Goal: Task Accomplishment & Management: Use online tool/utility

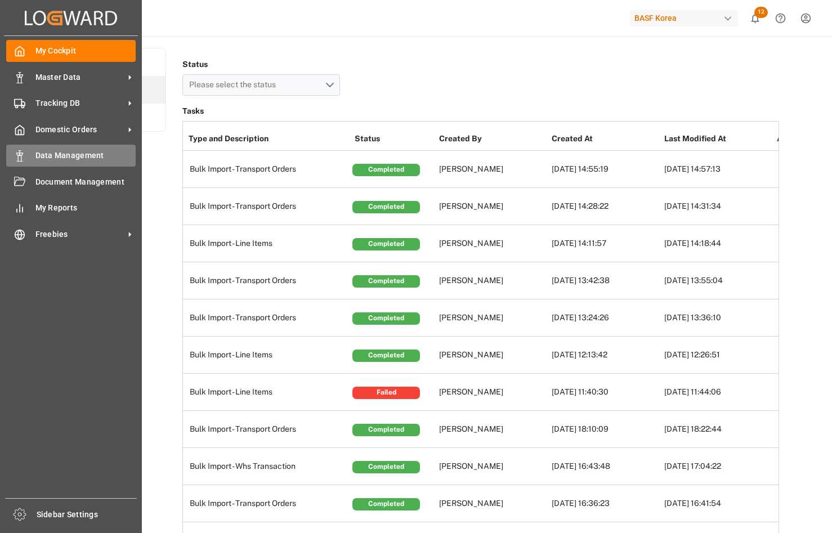
click at [95, 159] on span "Data Management" at bounding box center [85, 156] width 101 height 12
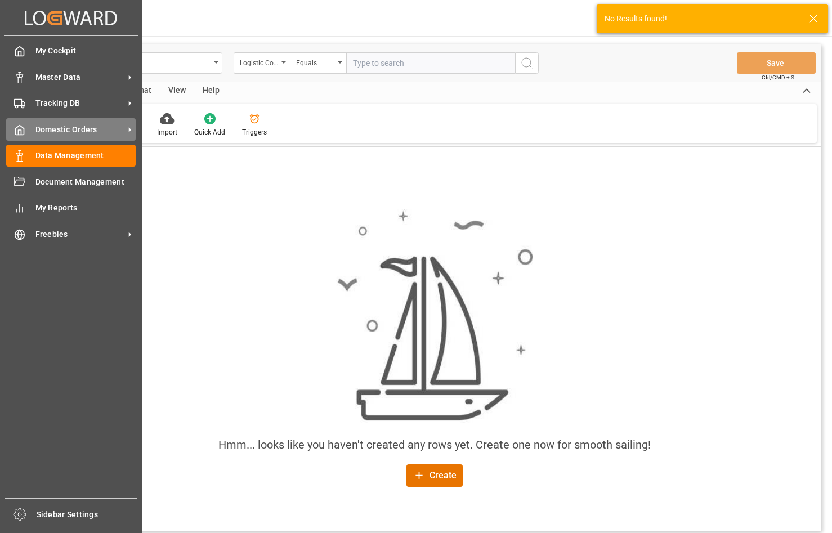
click at [52, 129] on span "Domestic Orders" at bounding box center [79, 130] width 89 height 12
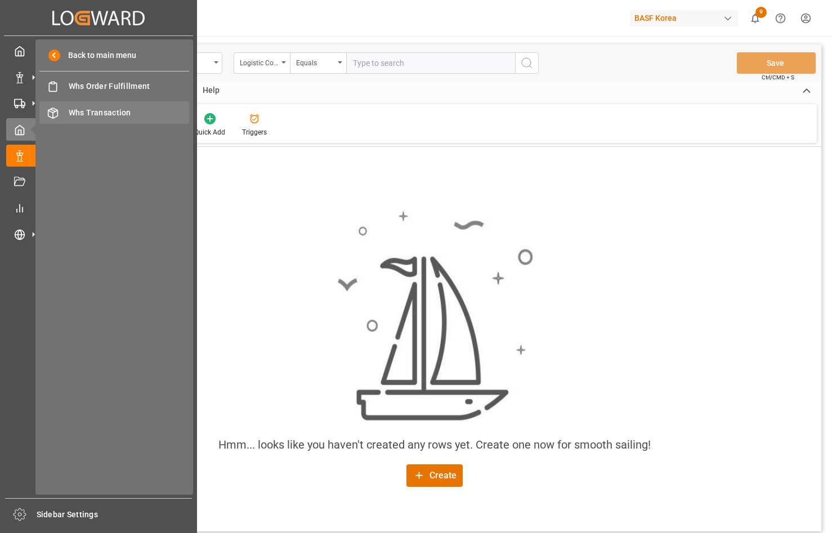
click at [101, 104] on div "Whs Transaction Whs Transaction" at bounding box center [114, 112] width 150 height 22
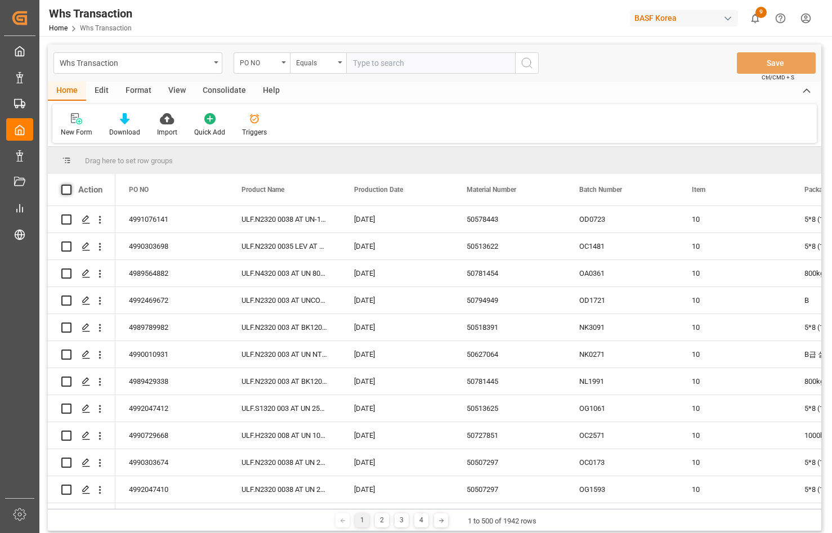
click at [70, 190] on span at bounding box center [66, 190] width 10 height 10
click at [70, 185] on input "checkbox" at bounding box center [70, 185] width 0 height 0
checkbox input "true"
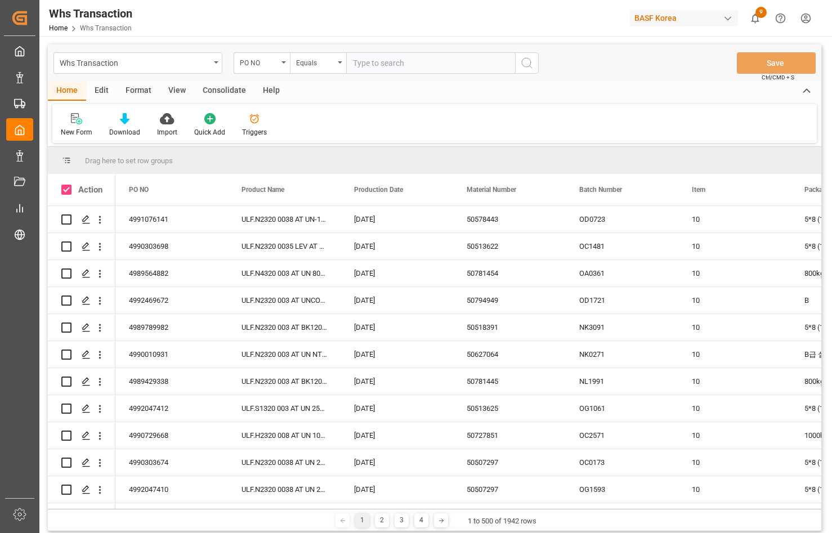
checkbox input "true"
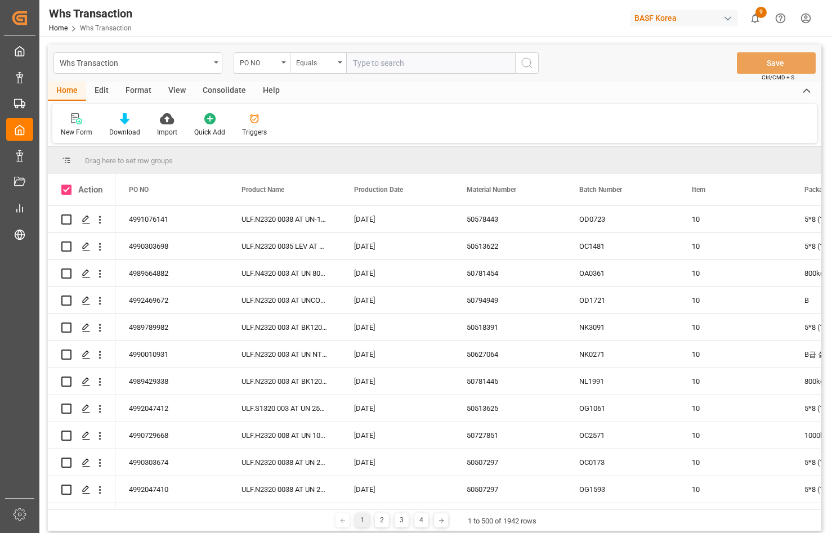
checkbox input "true"
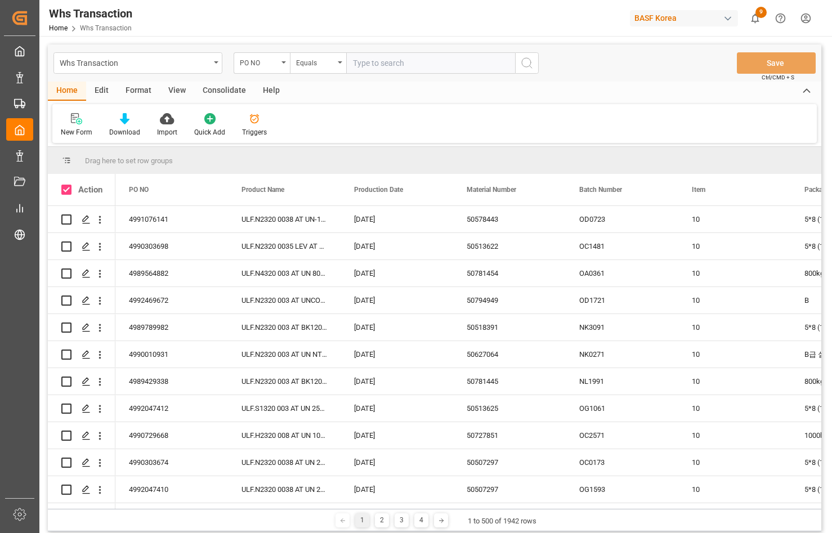
checkbox input "true"
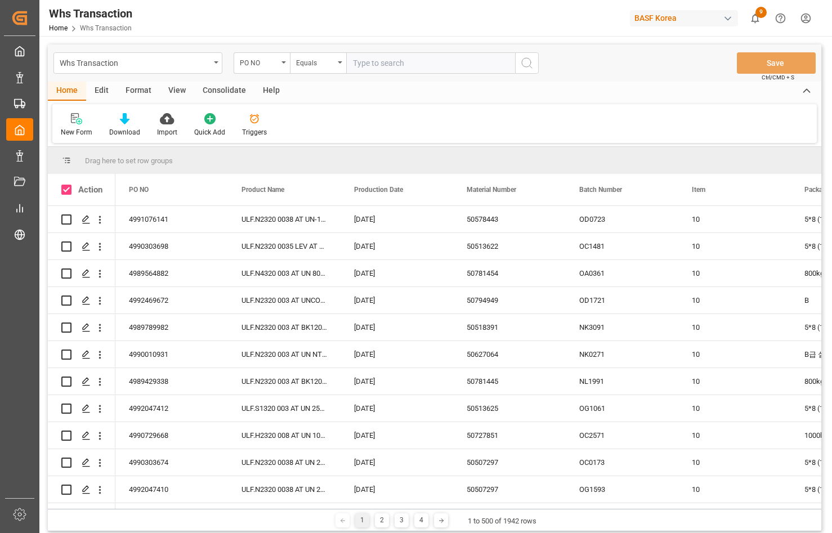
checkbox input "true"
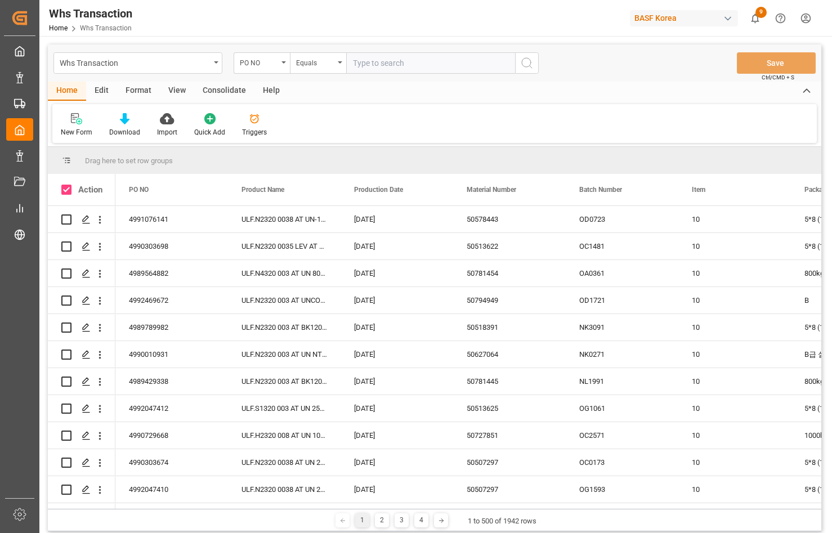
checkbox input "true"
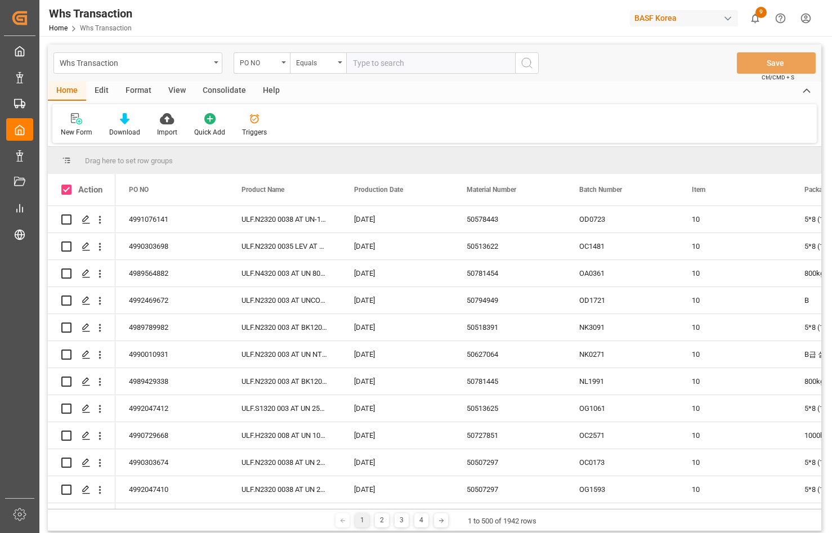
checkbox input "true"
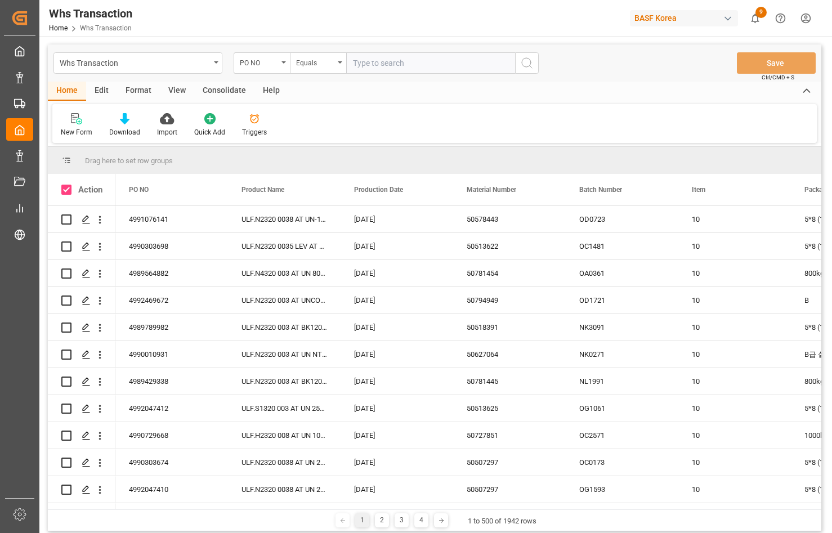
checkbox input "true"
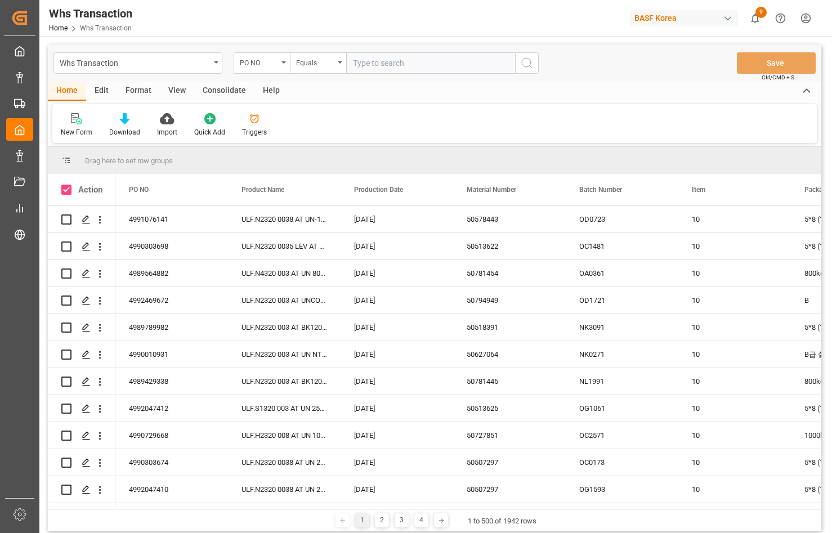
checkbox input "true"
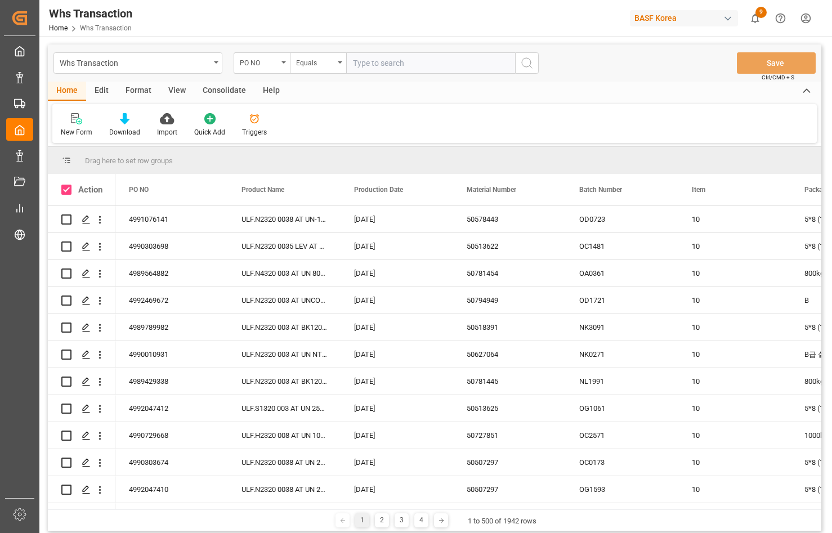
checkbox input "true"
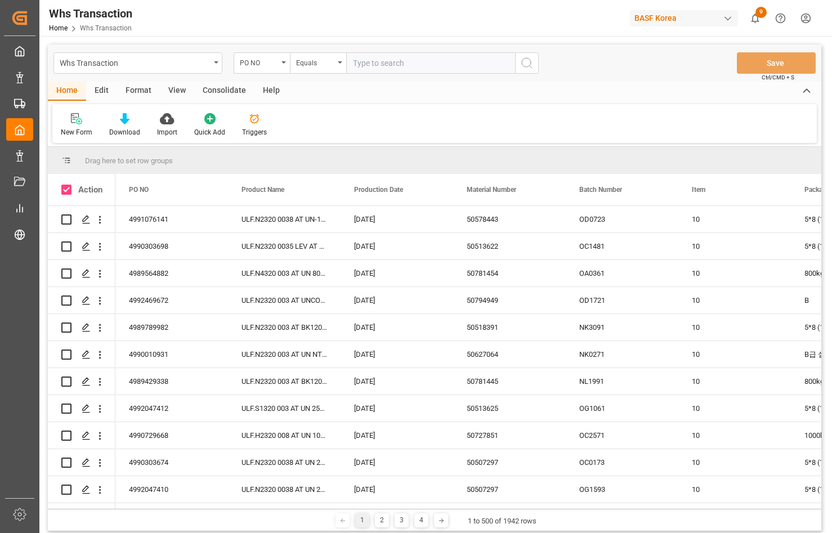
checkbox input "true"
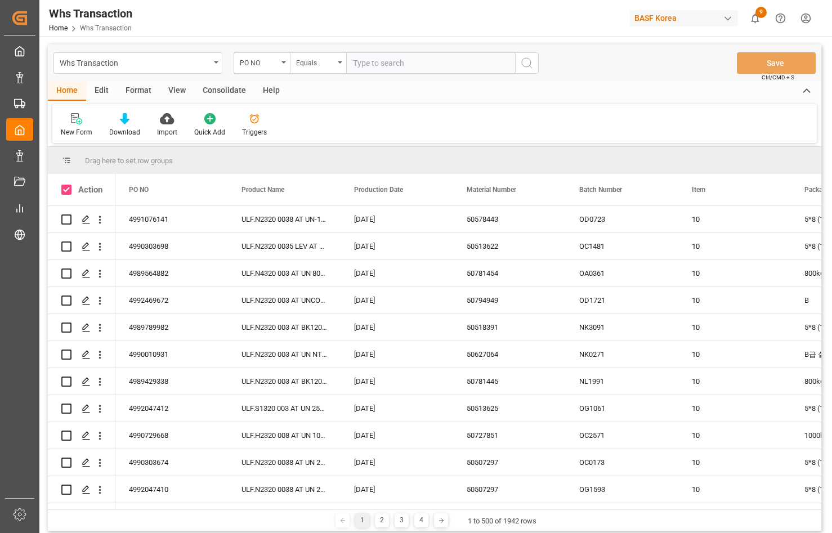
checkbox input "true"
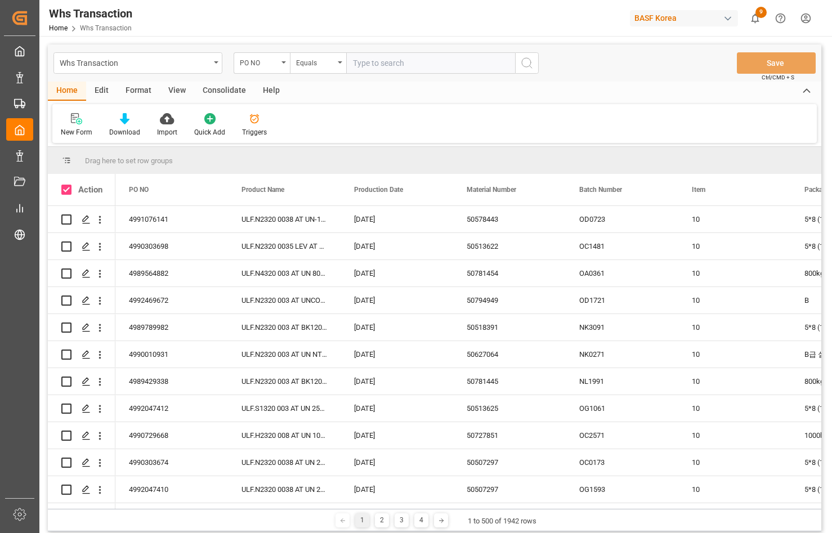
checkbox input "true"
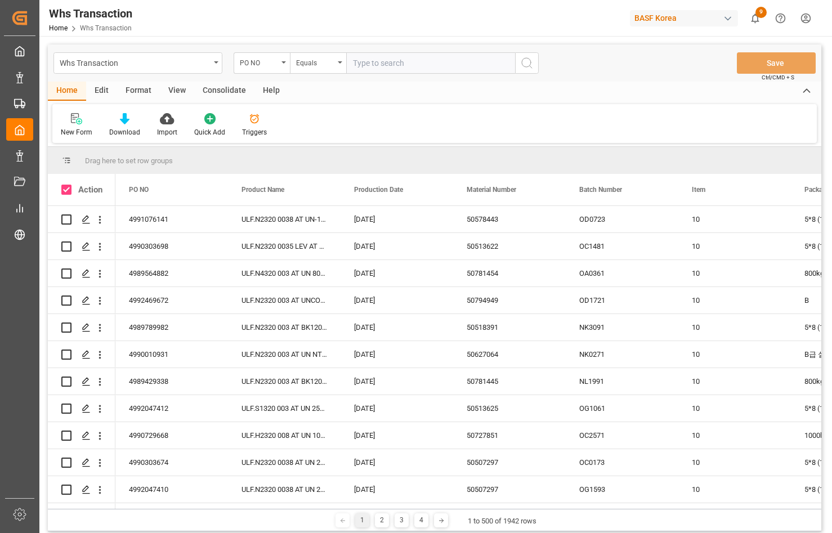
checkbox input "true"
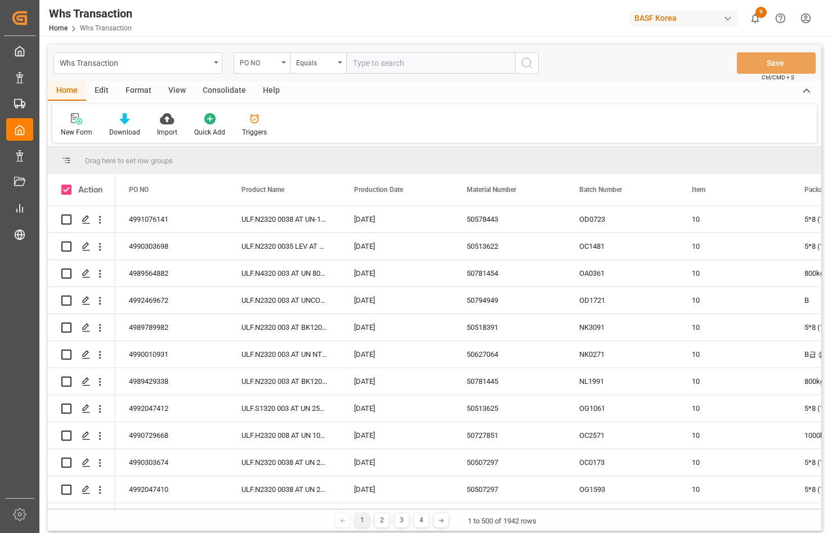
checkbox input "true"
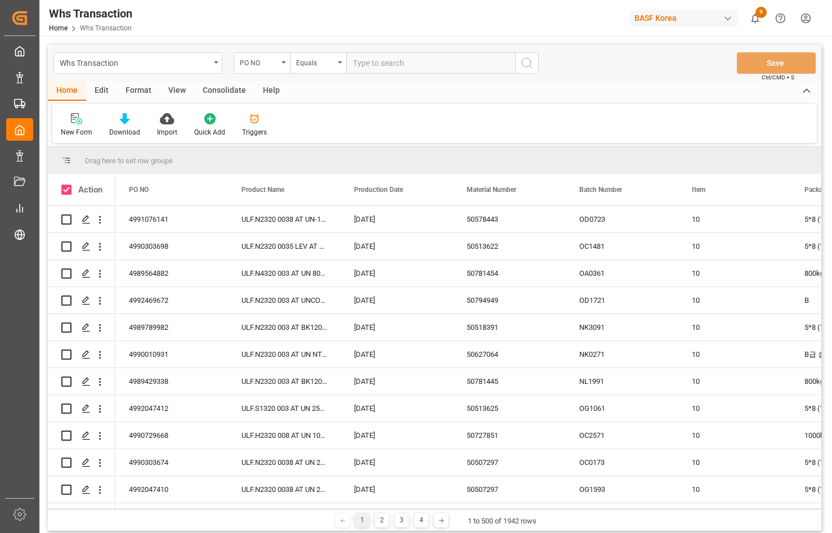
checkbox input "true"
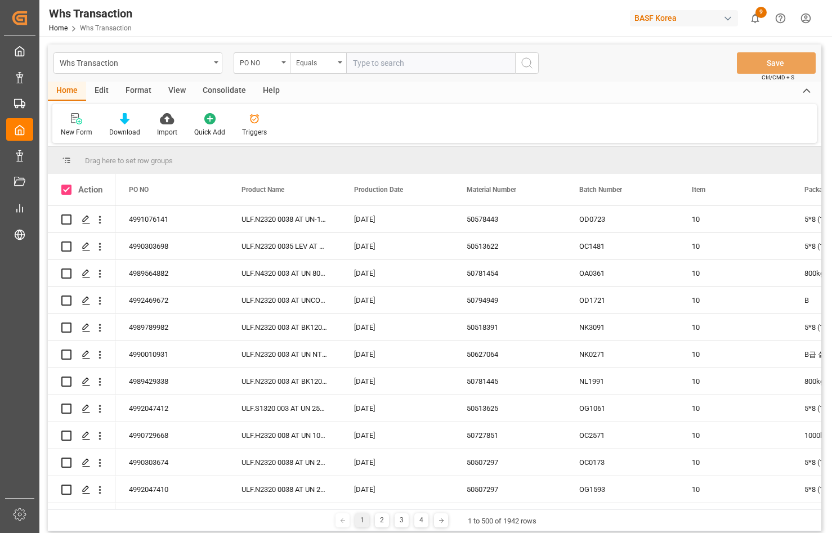
checkbox input "true"
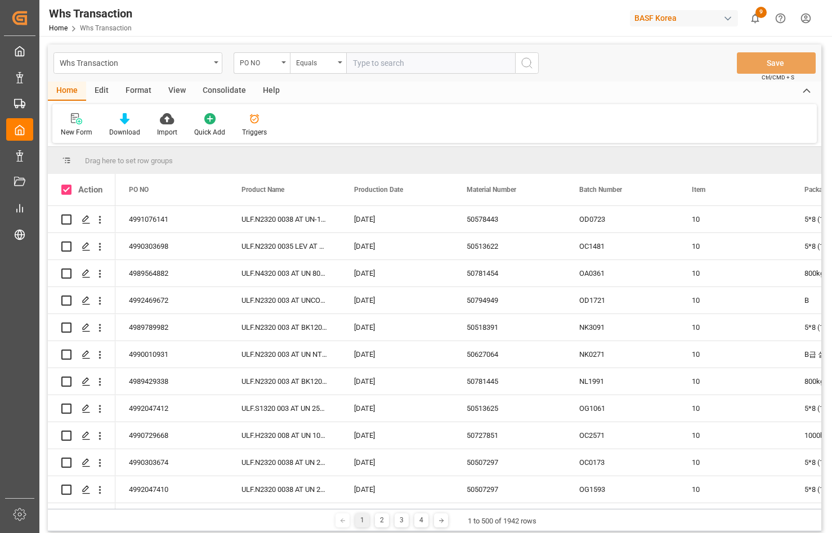
checkbox input "true"
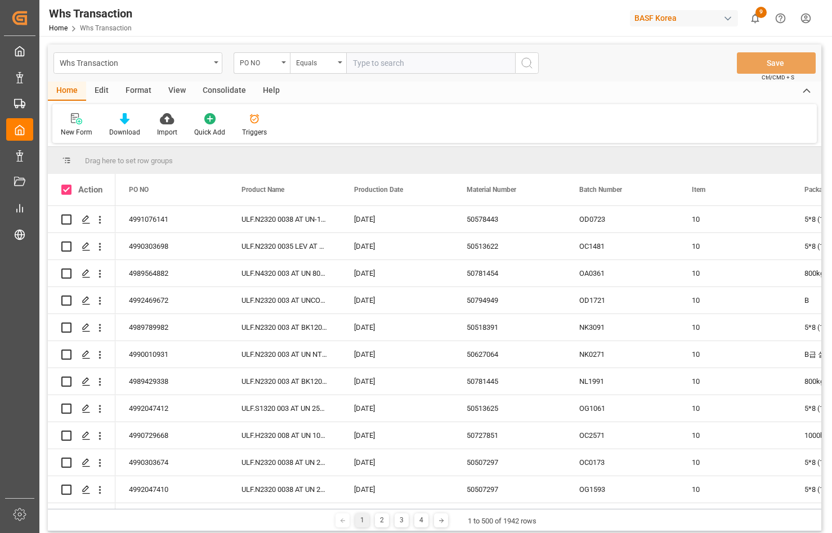
checkbox input "true"
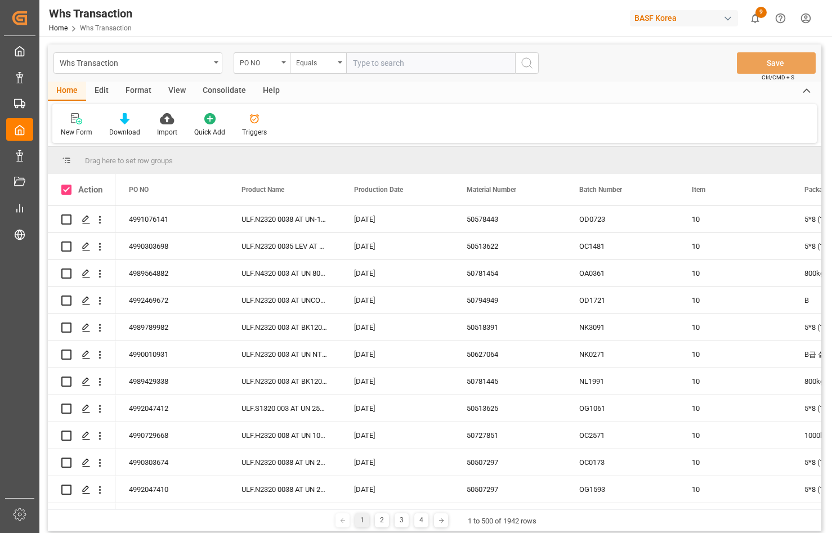
checkbox input "true"
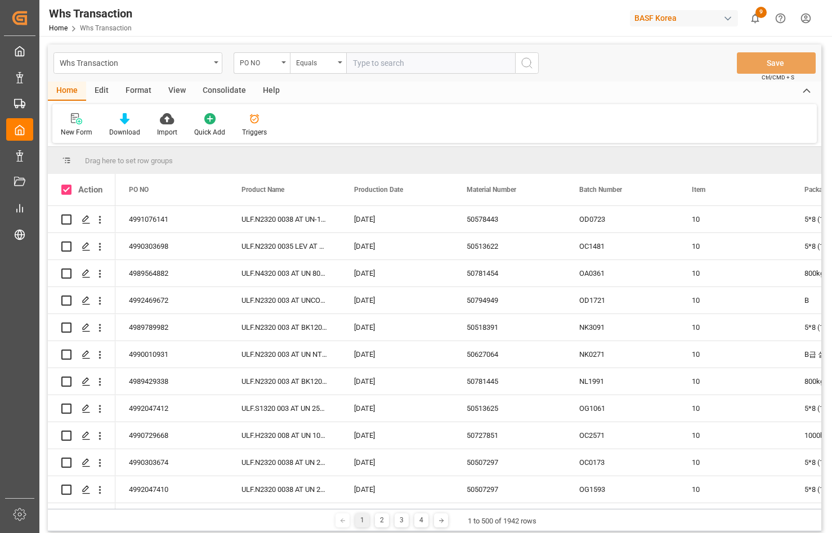
checkbox input "true"
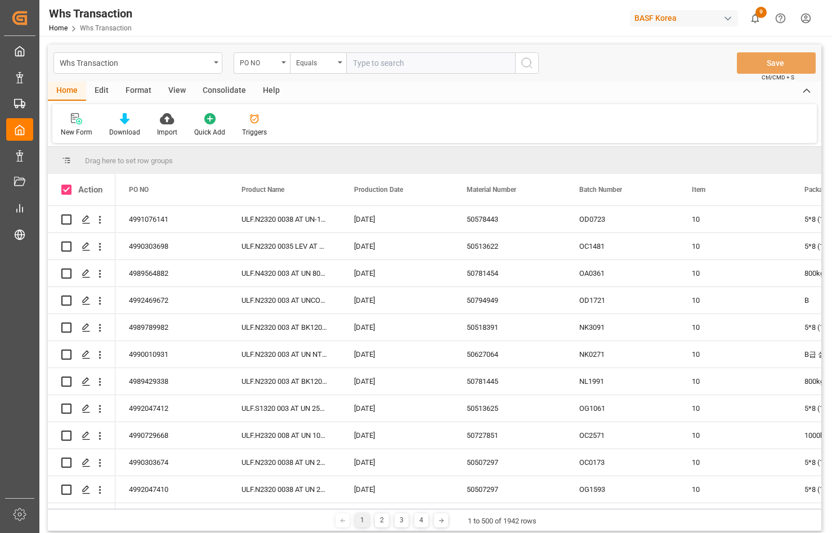
checkbox input "true"
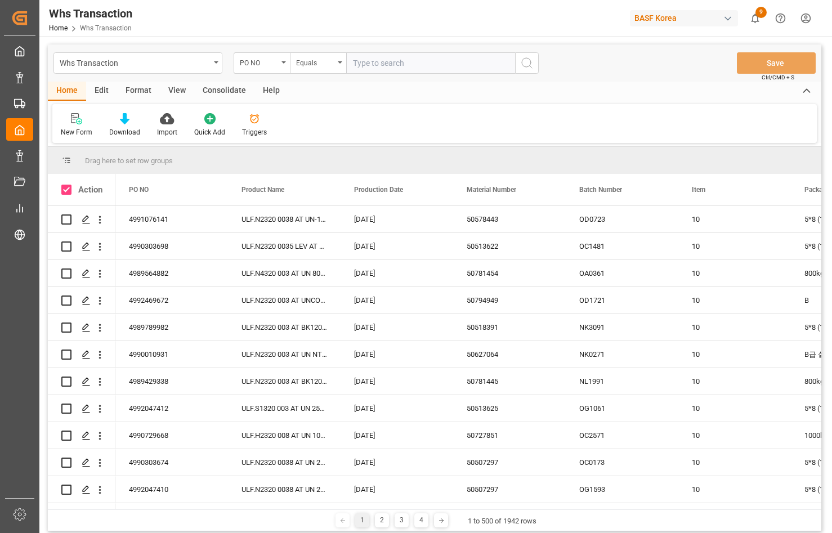
checkbox input "true"
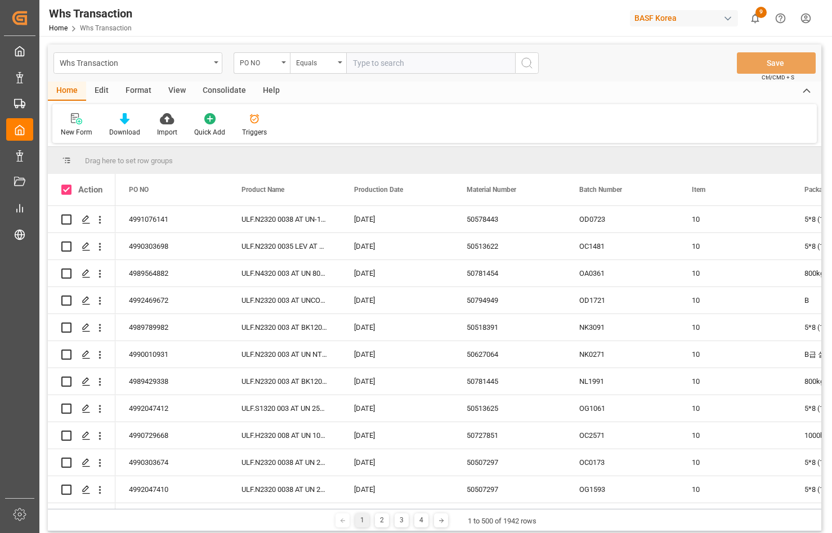
checkbox input "true"
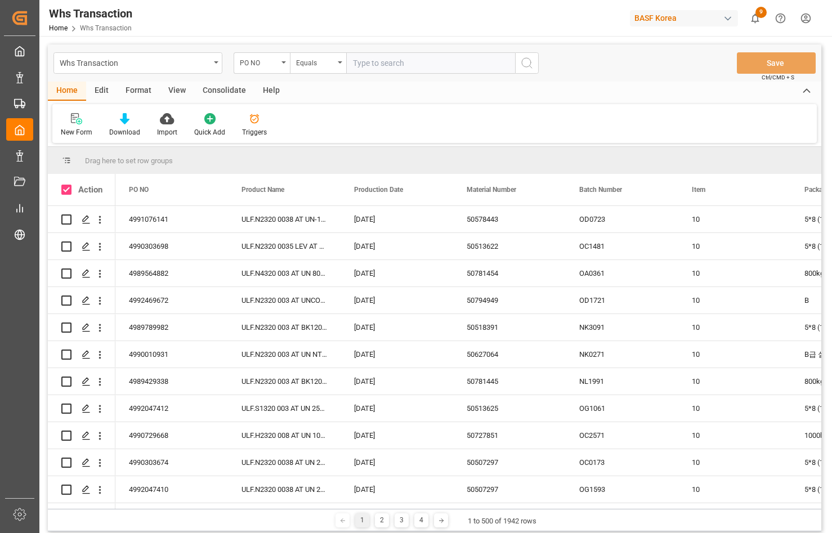
checkbox input "true"
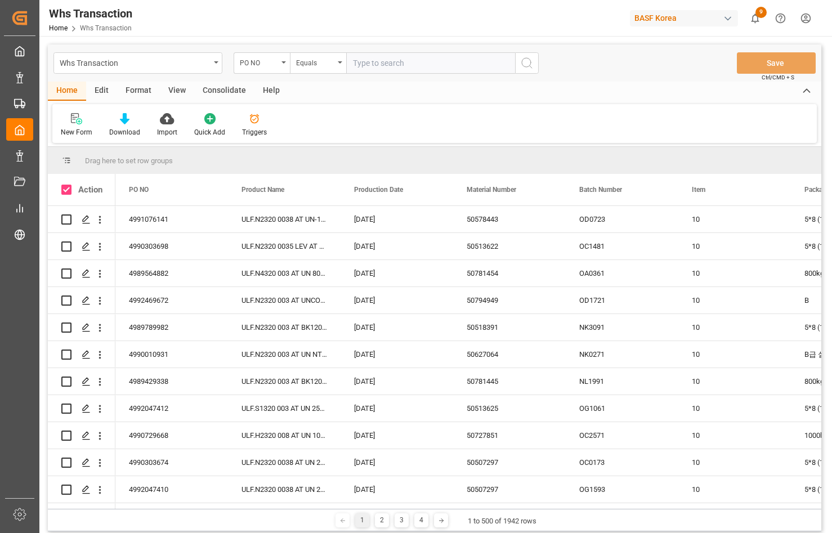
checkbox input "true"
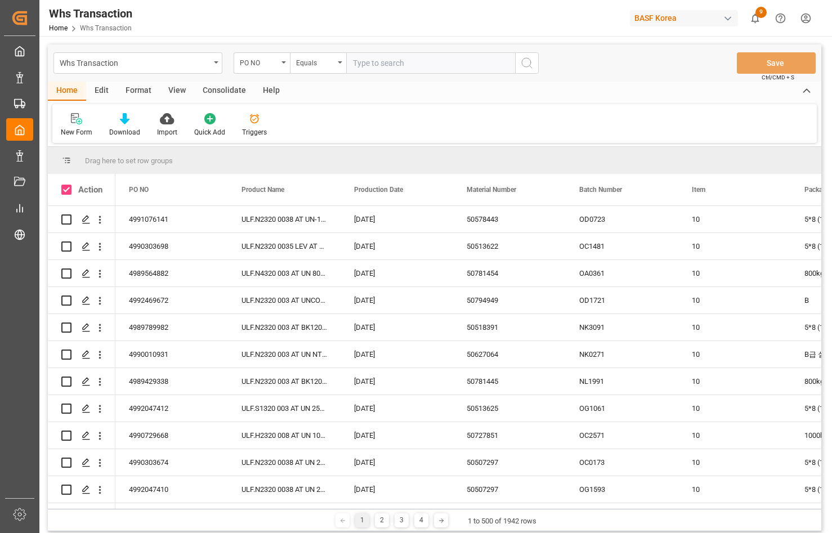
checkbox input "true"
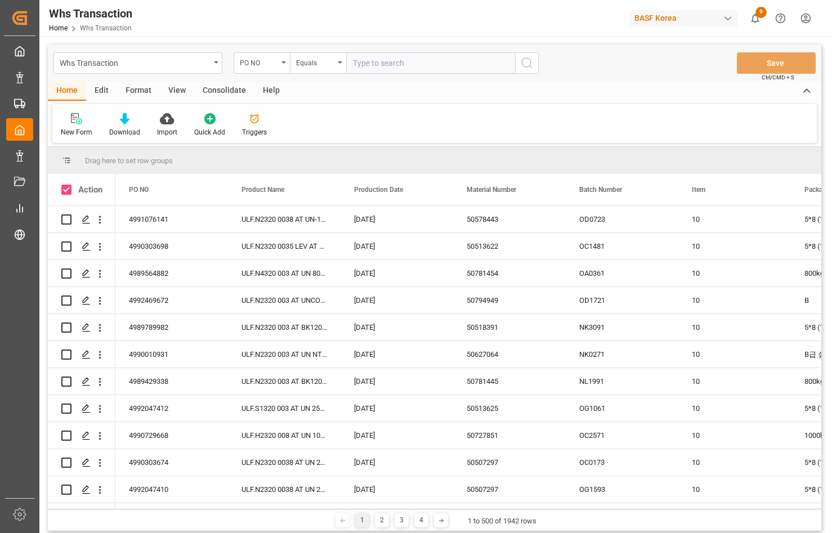
checkbox input "true"
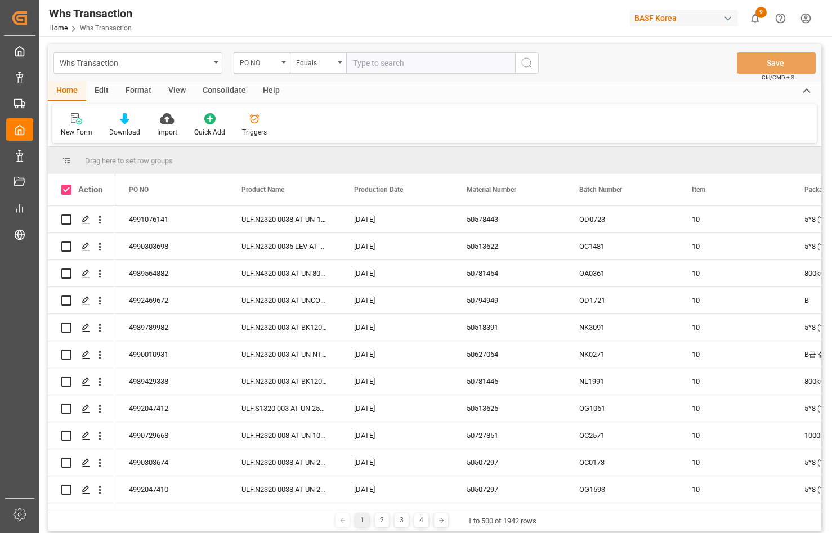
checkbox input "true"
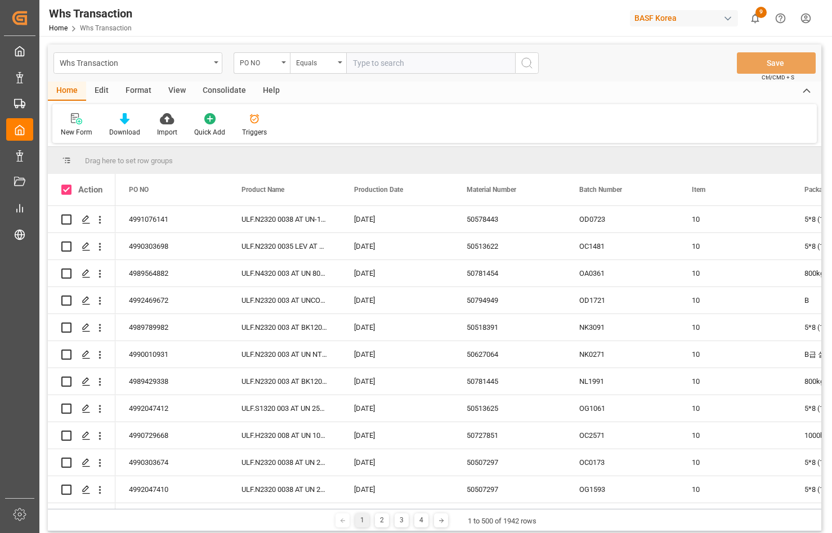
checkbox input "true"
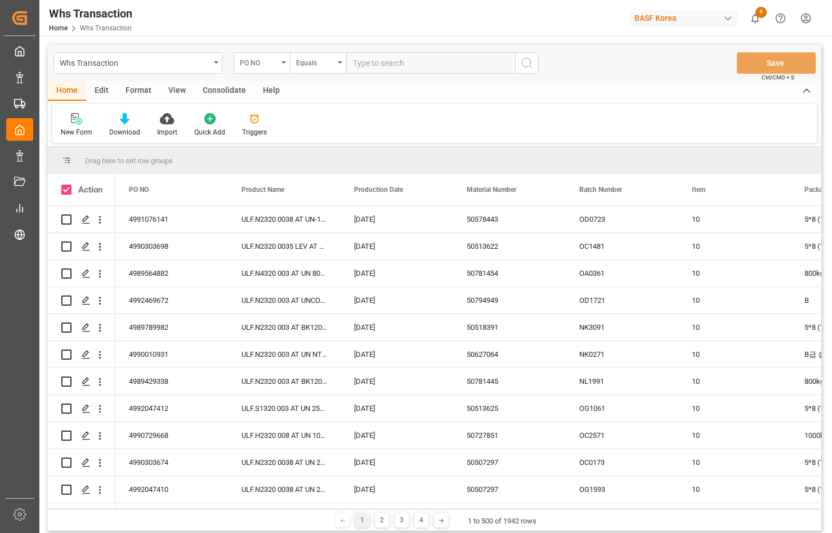
checkbox input "true"
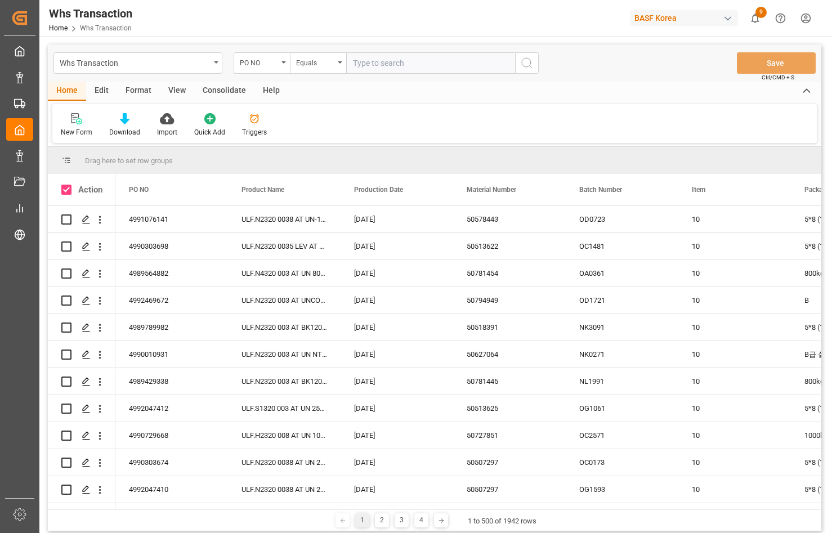
checkbox input "true"
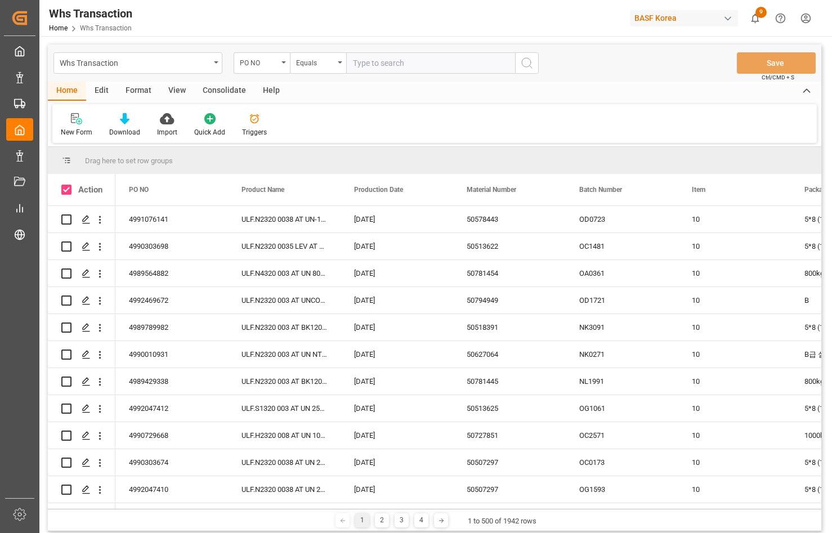
checkbox input "true"
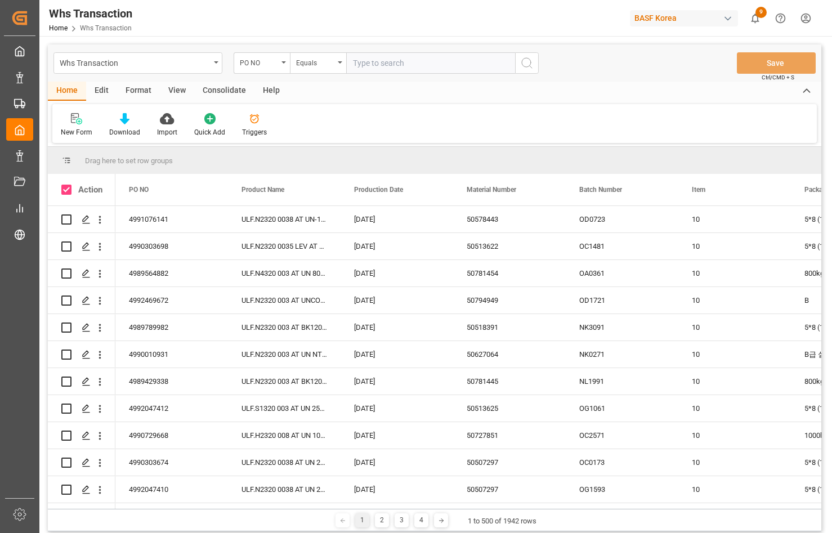
checkbox input "true"
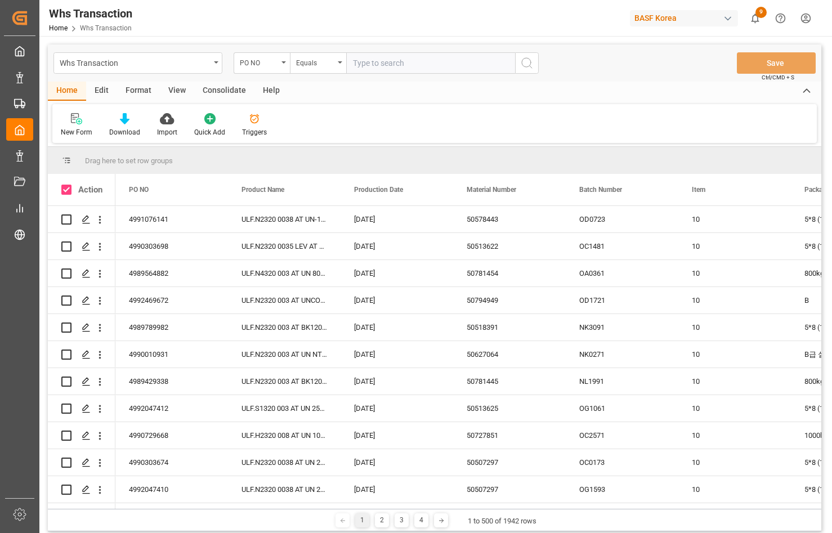
checkbox input "true"
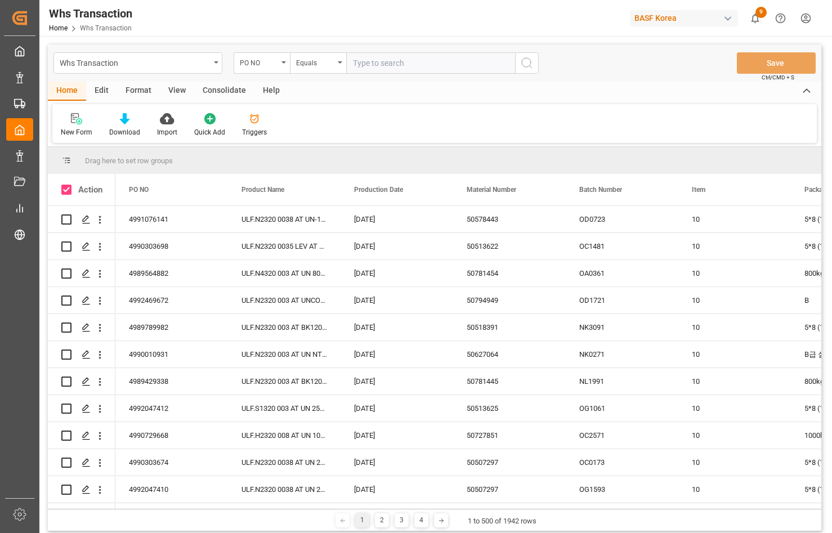
checkbox input "true"
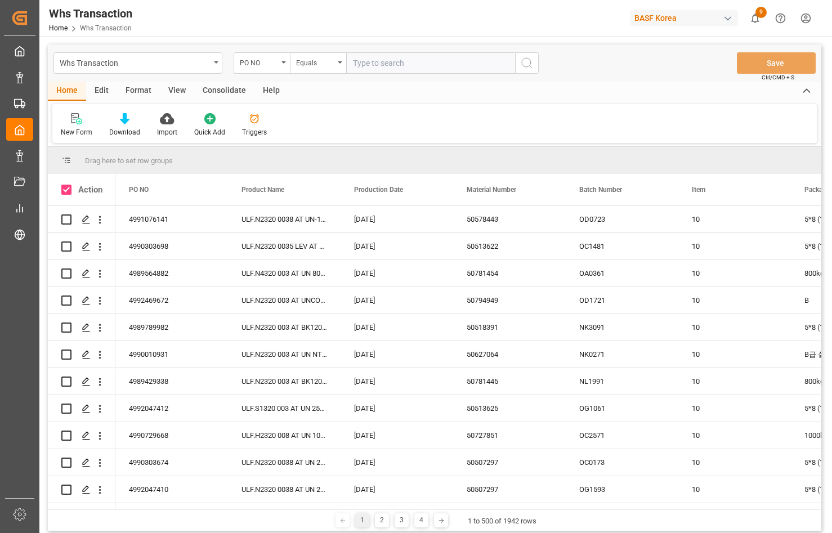
checkbox input "true"
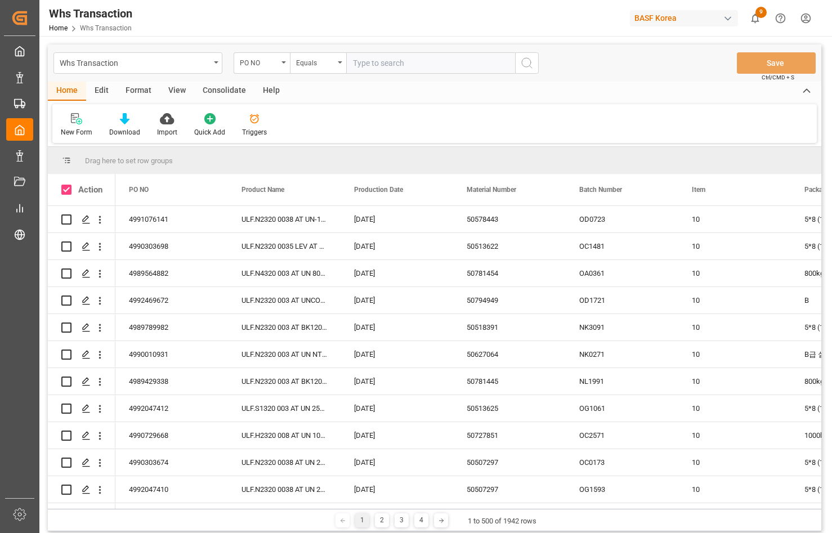
checkbox input "true"
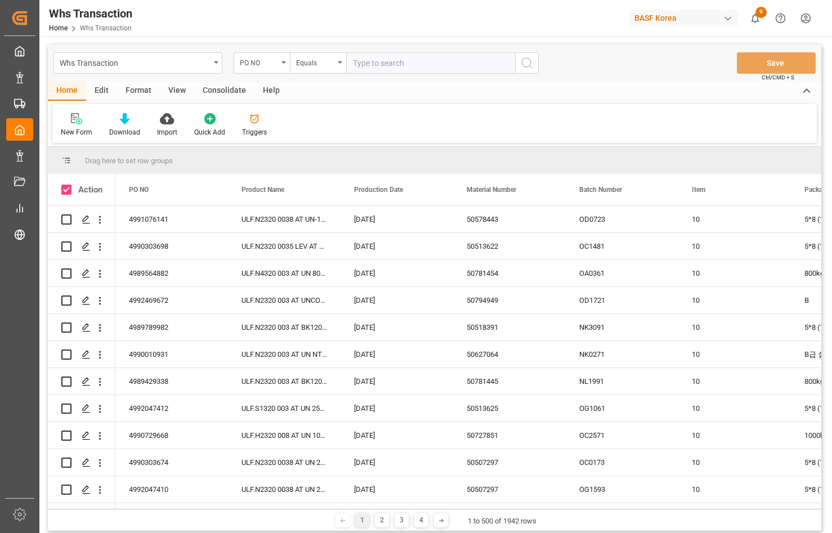
checkbox input "true"
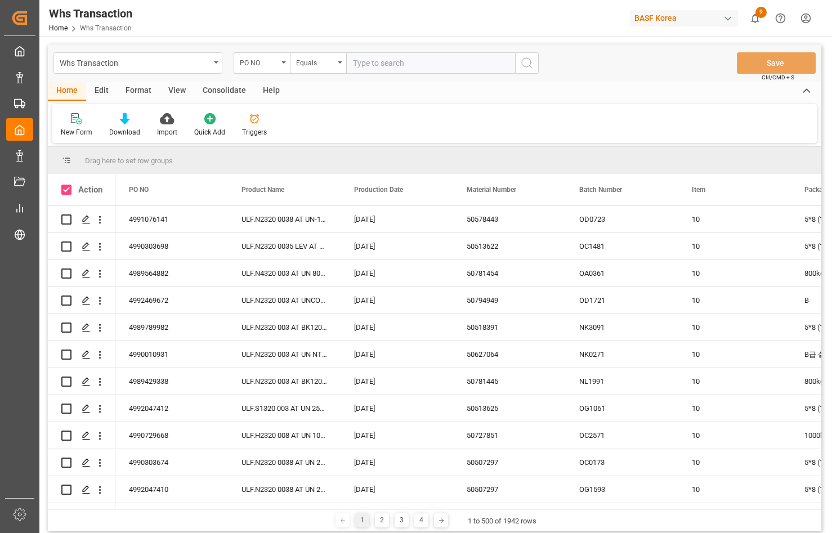
checkbox input "true"
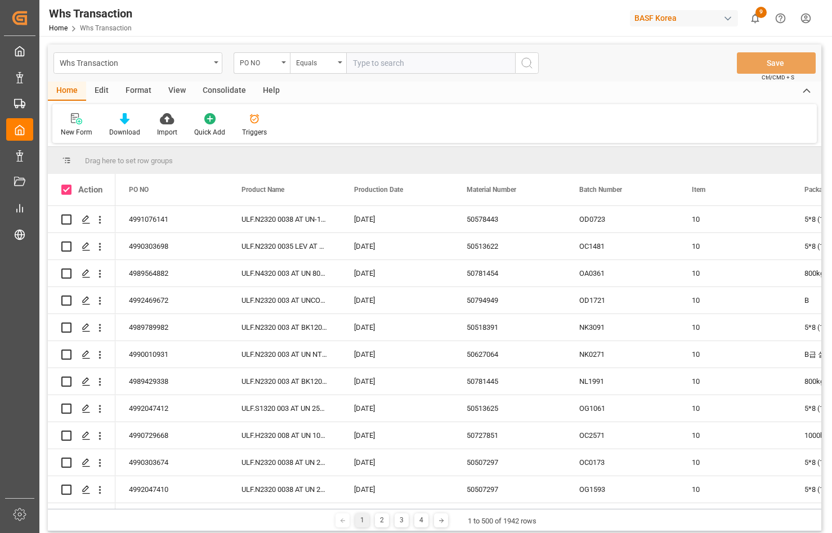
checkbox input "true"
click at [106, 87] on div "Edit" at bounding box center [101, 91] width 31 height 19
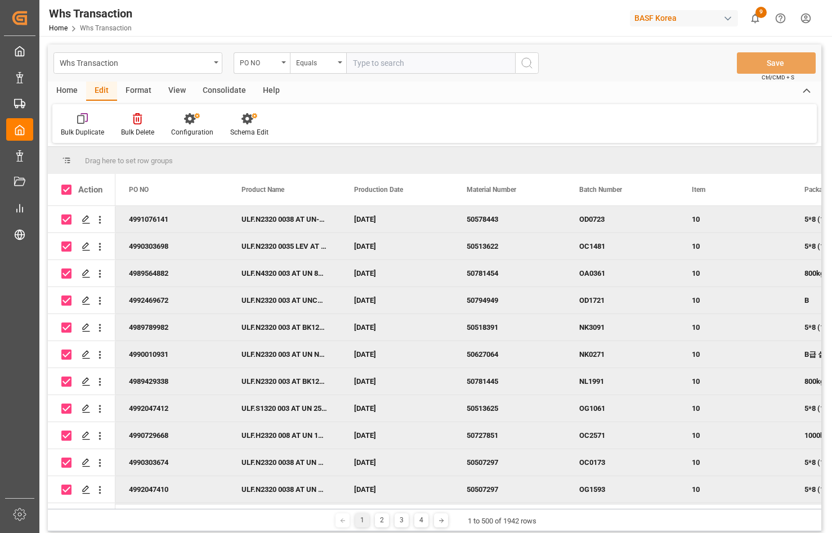
click at [99, 90] on div "Edit" at bounding box center [101, 91] width 31 height 19
click at [137, 124] on icon at bounding box center [137, 118] width 9 height 11
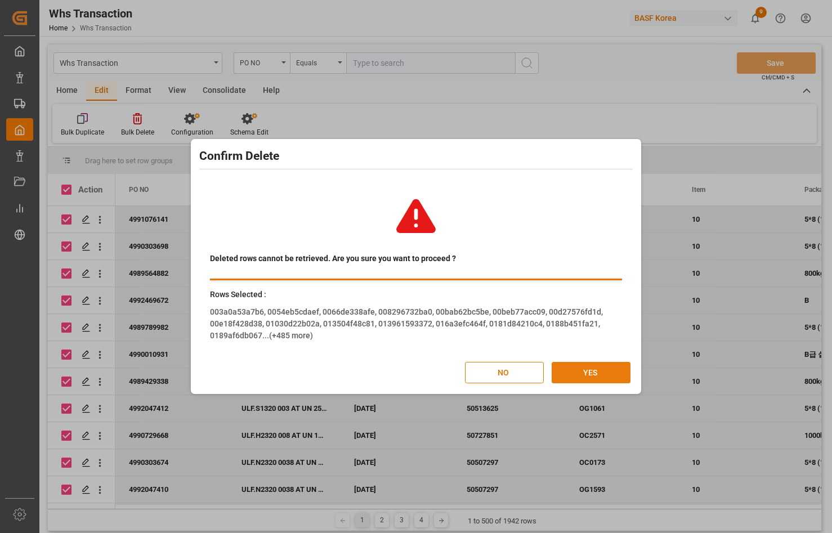
click at [593, 378] on button "YES" at bounding box center [591, 372] width 79 height 21
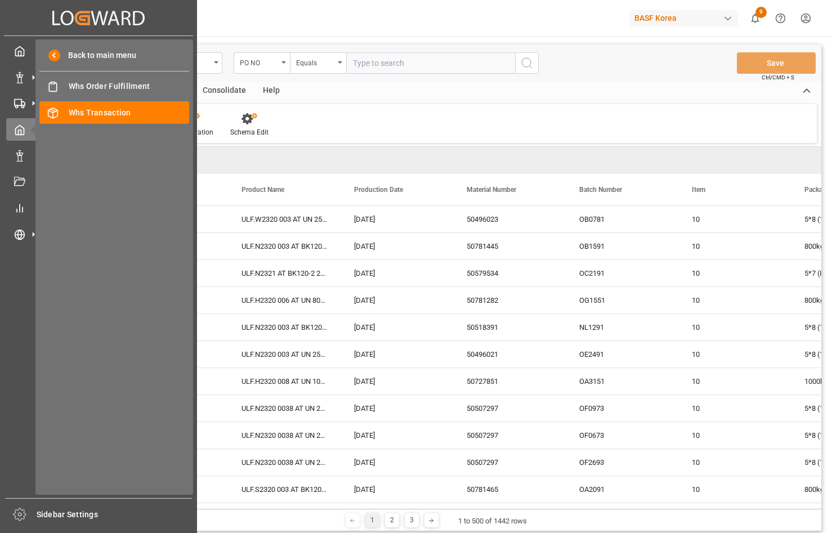
click at [64, 191] on div "Back to main menu Whs Order Fulfillment Whs Order Fulfillment Whs Transaction W…" at bounding box center [114, 266] width 158 height 455
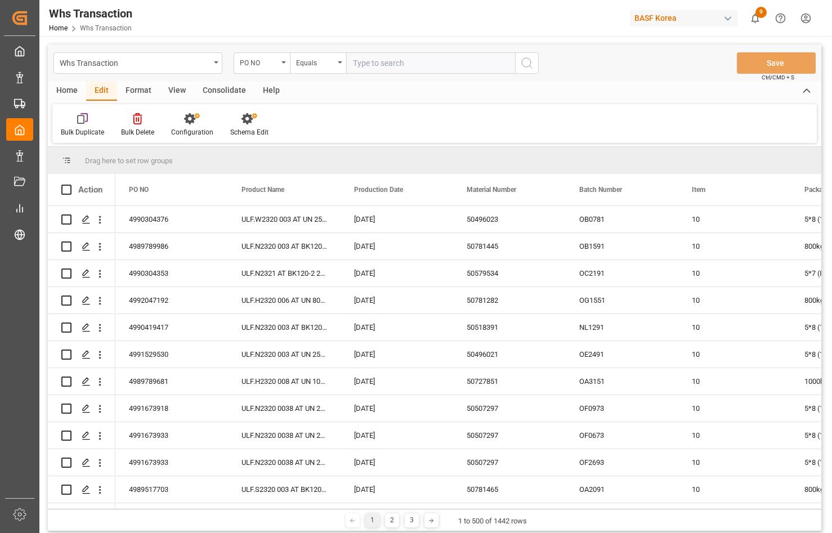
click at [434, 124] on div "Bulk Duplicate Bulk Delete Configuration Schema Edit" at bounding box center [434, 123] width 764 height 39
click at [62, 188] on span at bounding box center [66, 190] width 10 height 10
click at [70, 185] on input "checkbox" at bounding box center [70, 185] width 0 height 0
click at [135, 124] on icon at bounding box center [137, 118] width 9 height 11
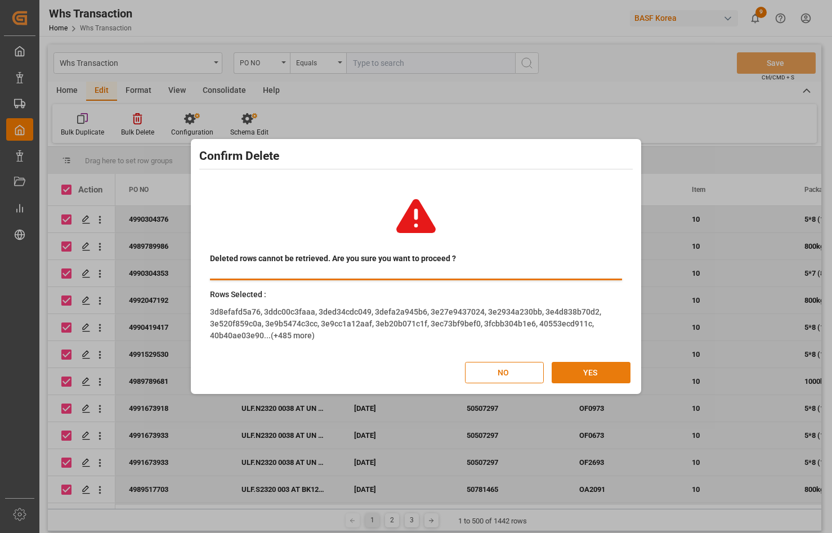
click at [594, 373] on button "YES" at bounding box center [591, 372] width 79 height 21
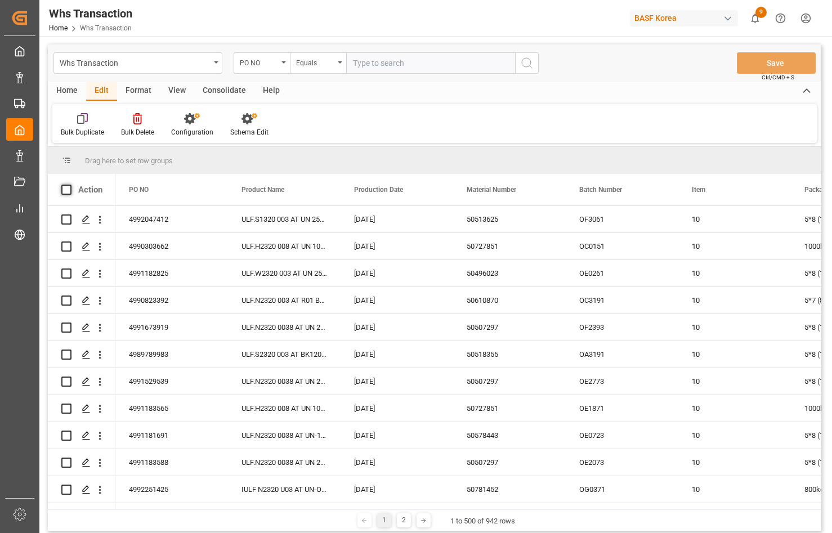
click at [68, 187] on span at bounding box center [66, 190] width 10 height 10
click at [70, 185] on input "checkbox" at bounding box center [70, 185] width 0 height 0
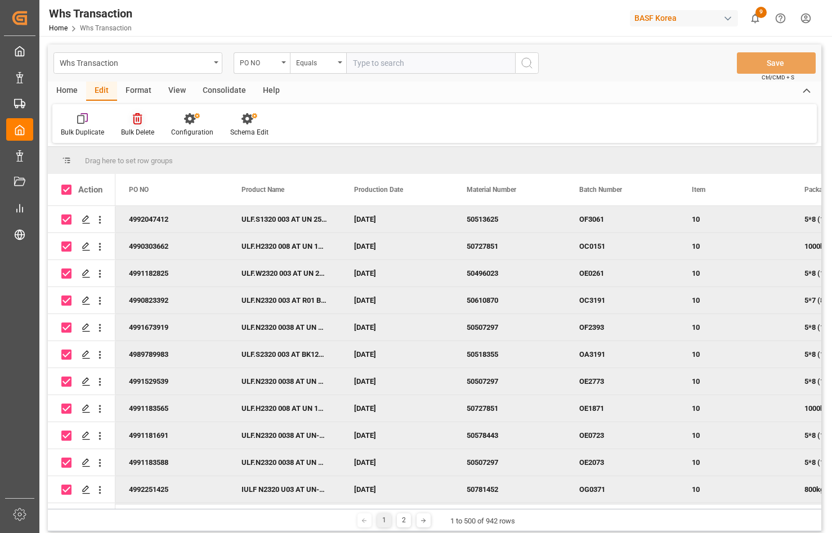
click at [138, 118] on icon at bounding box center [137, 118] width 9 height 11
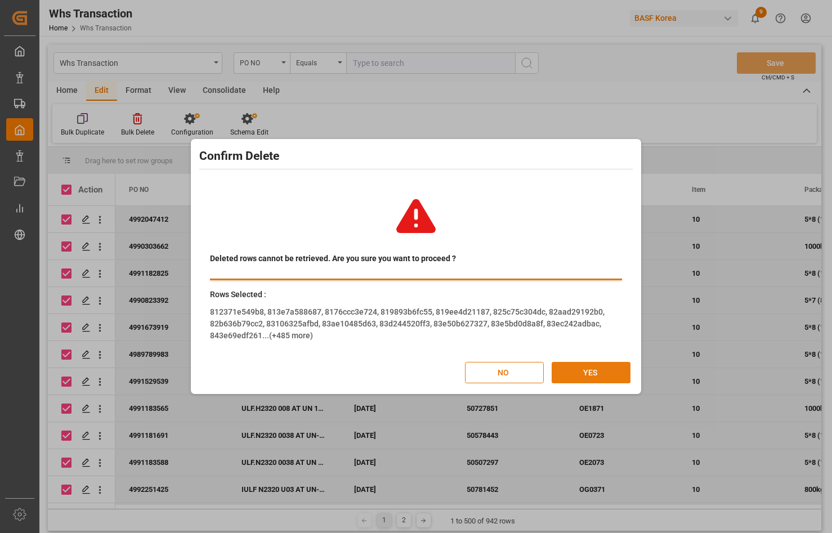
click at [607, 373] on button "YES" at bounding box center [591, 372] width 79 height 21
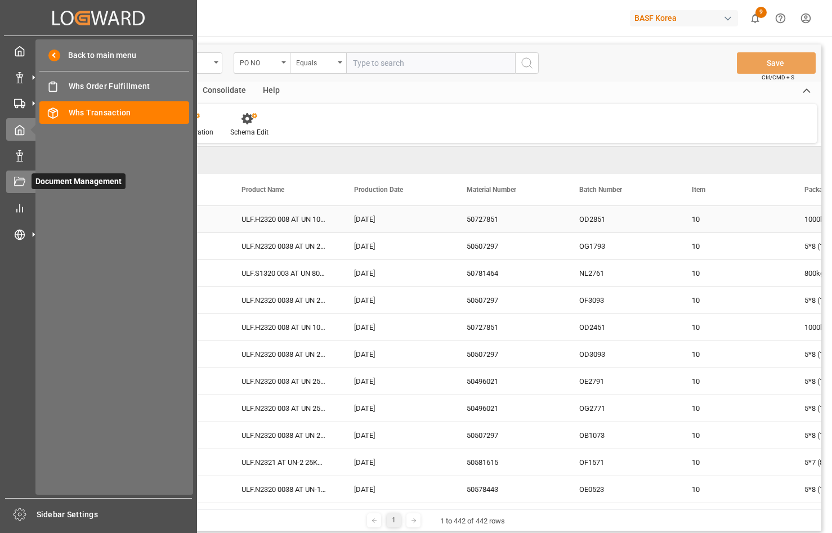
click at [66, 191] on div "Created by potrace 1.15, written by [PERSON_NAME] [DATE]-[DATE] Created by potr…" at bounding box center [416, 266] width 832 height 533
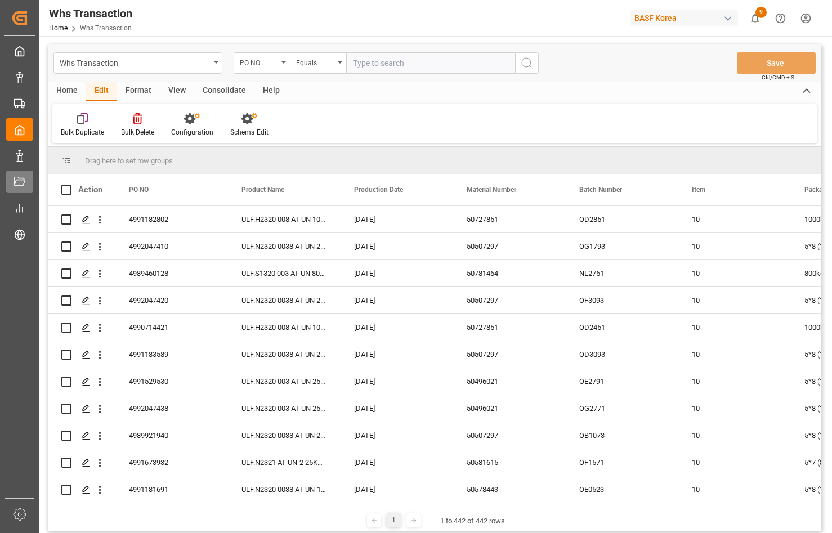
click at [66, 191] on span at bounding box center [66, 190] width 10 height 10
click at [70, 185] on input "checkbox" at bounding box center [70, 185] width 0 height 0
click at [133, 122] on icon at bounding box center [137, 118] width 9 height 11
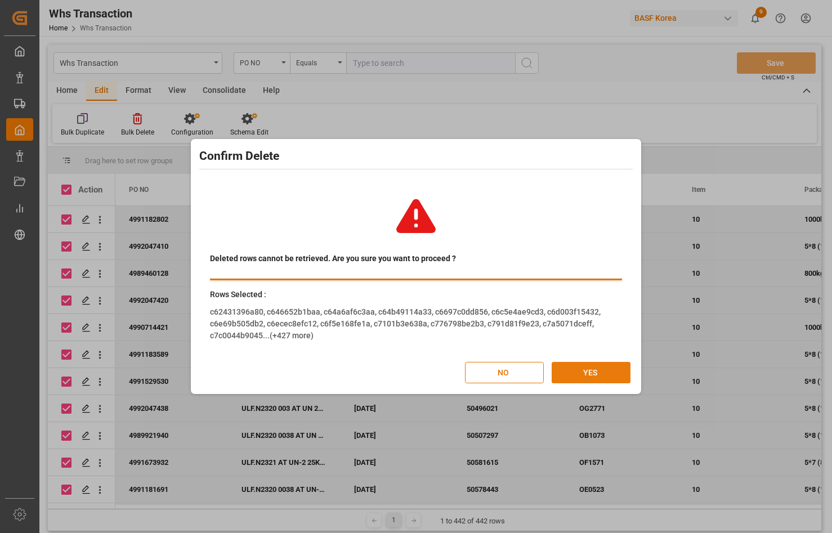
click at [569, 374] on button "YES" at bounding box center [591, 372] width 79 height 21
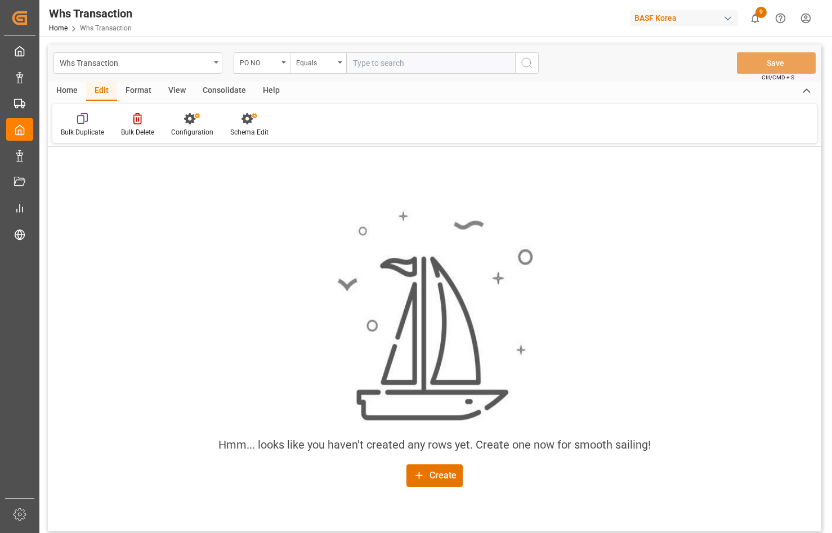
click at [139, 88] on div "Format" at bounding box center [138, 91] width 43 height 19
click at [57, 92] on div "Home" at bounding box center [67, 91] width 38 height 19
click at [171, 126] on div "Import" at bounding box center [167, 125] width 37 height 25
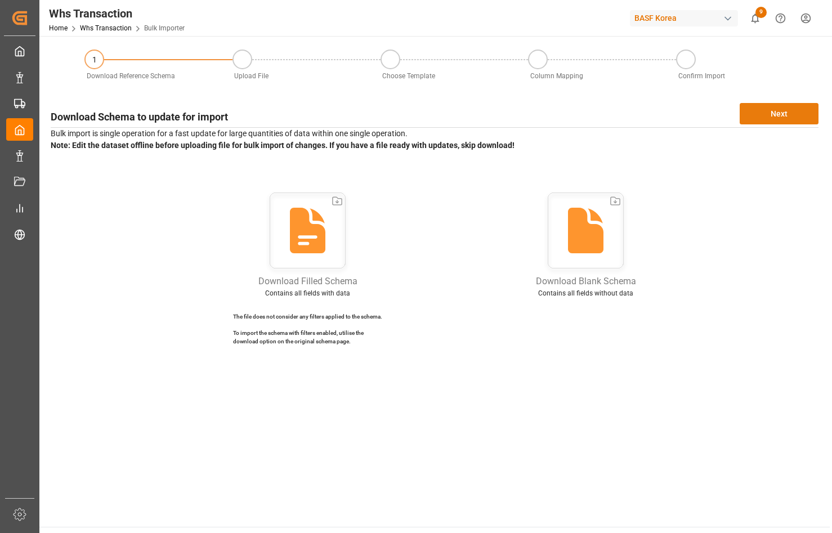
click at [725, 110] on button "Next" at bounding box center [779, 113] width 79 height 21
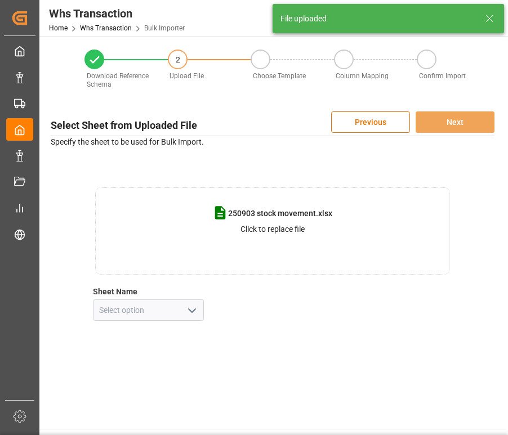
click at [189, 307] on icon "open menu" at bounding box center [192, 311] width 14 height 14
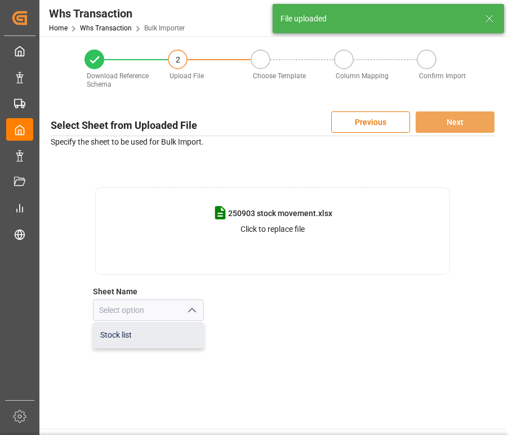
click at [164, 335] on div "Stock list" at bounding box center [148, 335] width 110 height 25
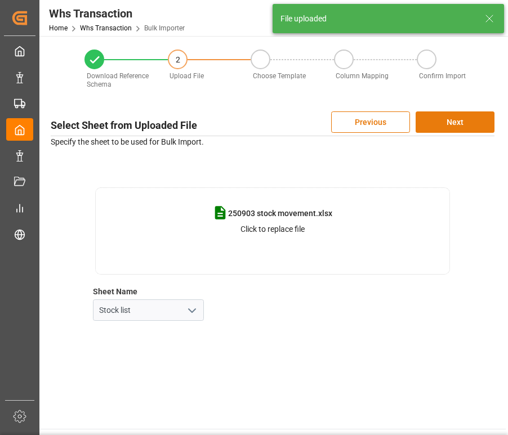
click at [468, 122] on button "Next" at bounding box center [454, 121] width 79 height 21
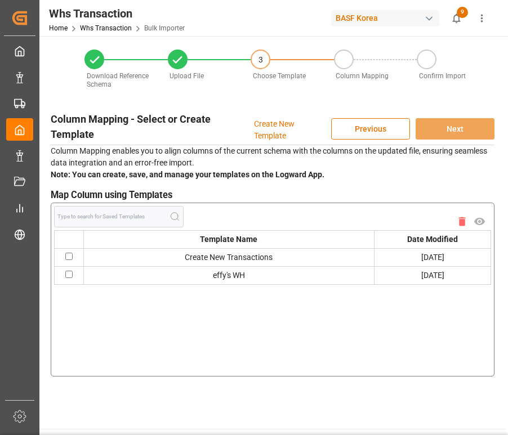
click at [69, 271] on input "checkbox" at bounding box center [68, 274] width 7 height 7
click at [470, 134] on button "Next" at bounding box center [454, 128] width 79 height 21
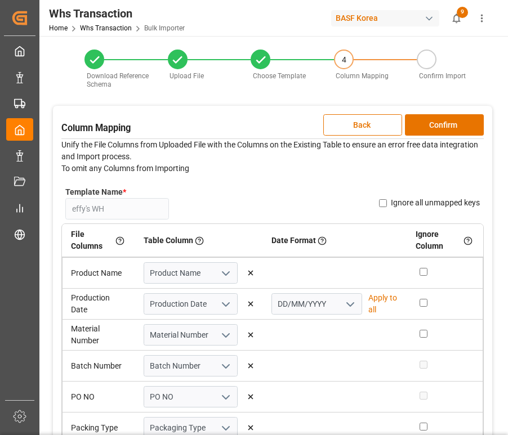
click at [368, 297] on p "Apply to all" at bounding box center [383, 304] width 30 height 24
click at [442, 128] on button "Confirm" at bounding box center [444, 124] width 79 height 21
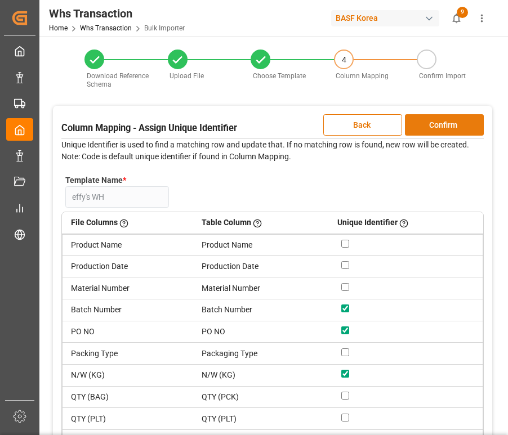
click at [458, 125] on button "Confirm" at bounding box center [444, 124] width 79 height 21
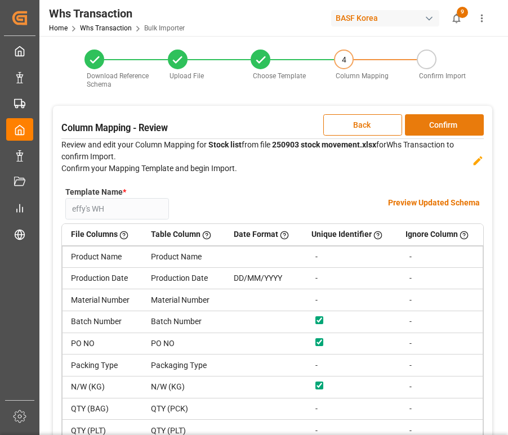
click at [456, 122] on button "Confirm" at bounding box center [444, 124] width 79 height 21
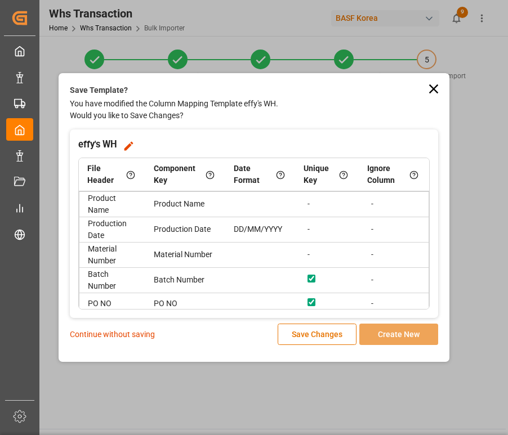
click at [117, 334] on p "Continue without saving" at bounding box center [112, 335] width 85 height 12
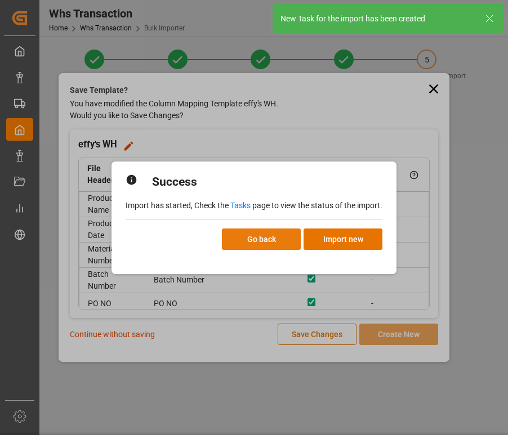
click at [269, 240] on button "Go back" at bounding box center [261, 239] width 79 height 21
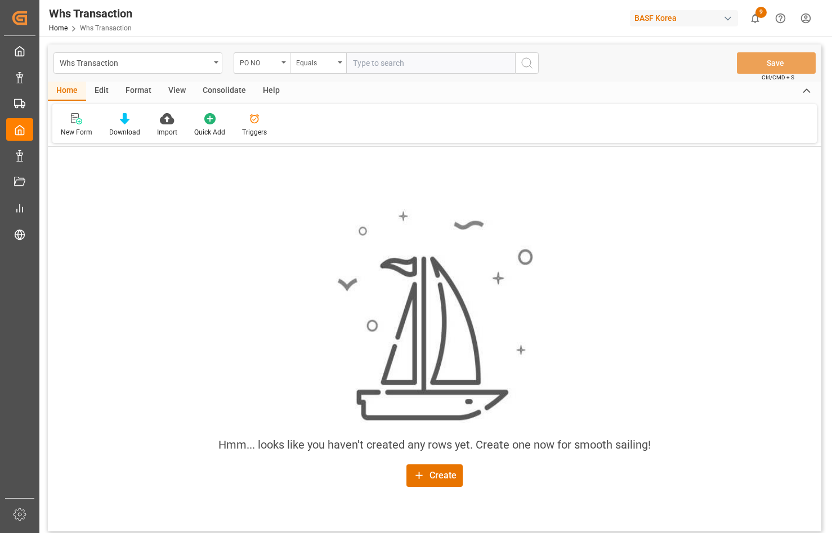
click at [725, 20] on html "Created by potrace 1.15, written by [PERSON_NAME] [DATE]-[DATE] Created by potr…" at bounding box center [416, 266] width 832 height 533
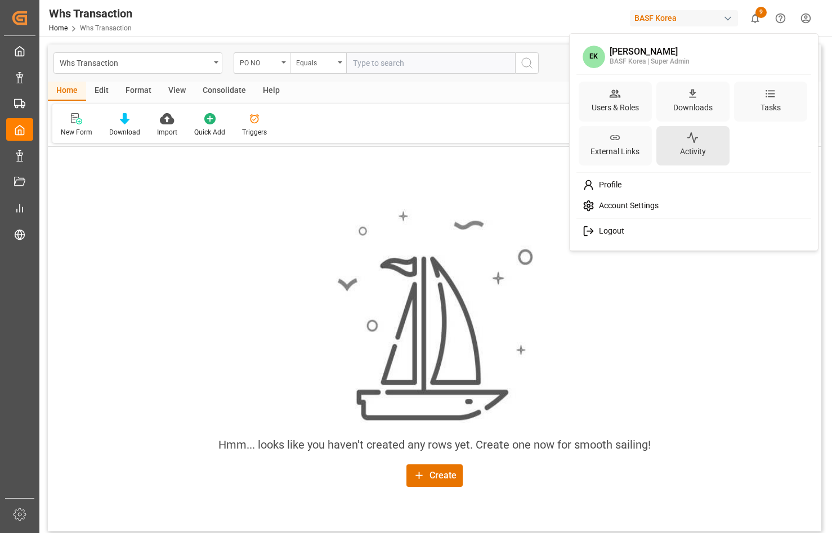
click at [679, 136] on div "Activity" at bounding box center [692, 146] width 73 height 40
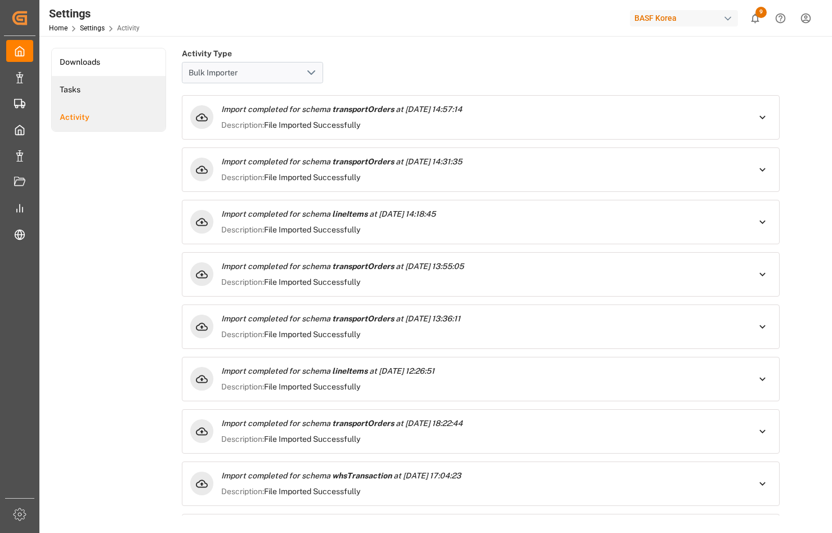
click at [95, 93] on li "Tasks" at bounding box center [109, 90] width 114 height 28
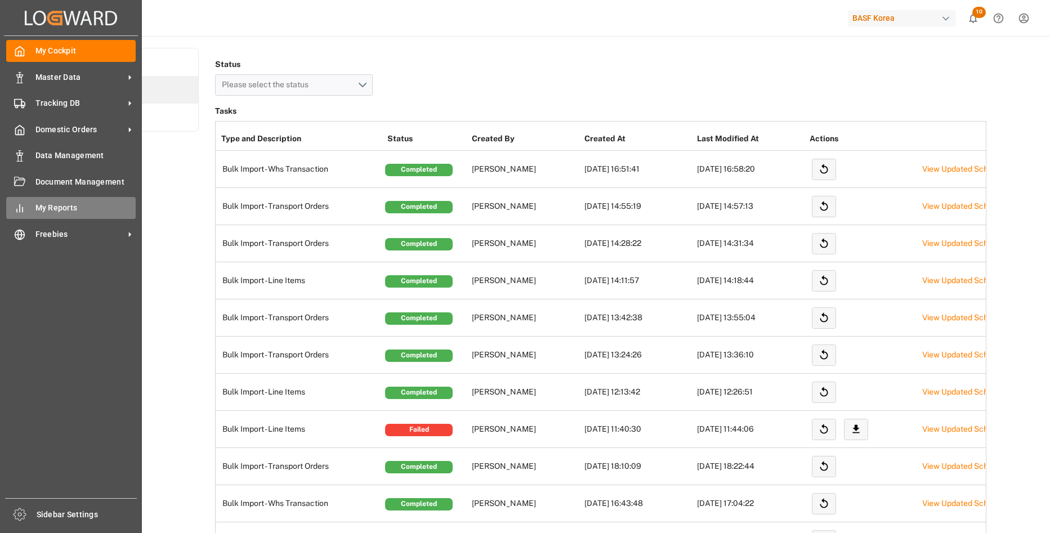
click at [53, 207] on span "My Reports" at bounding box center [85, 208] width 101 height 12
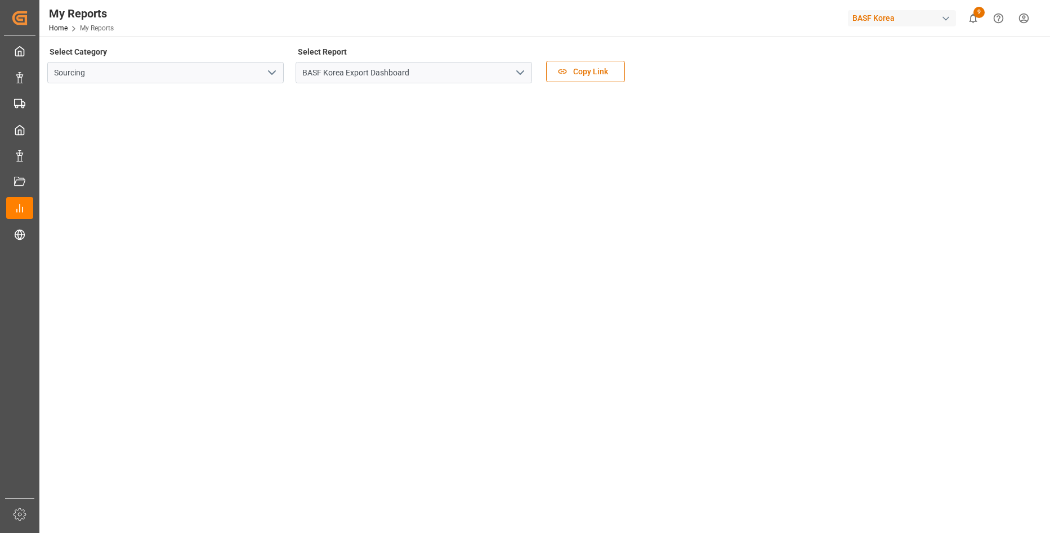
click at [518, 71] on icon "open menu" at bounding box center [520, 73] width 14 height 14
click at [518, 71] on icon "close menu" at bounding box center [520, 73] width 14 height 14
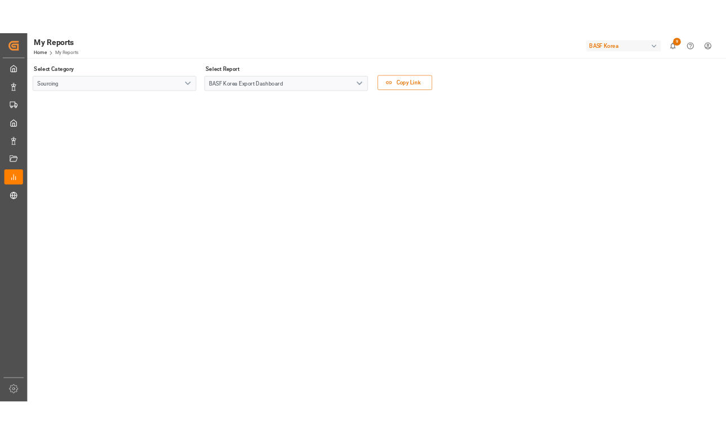
scroll to position [56, 0]
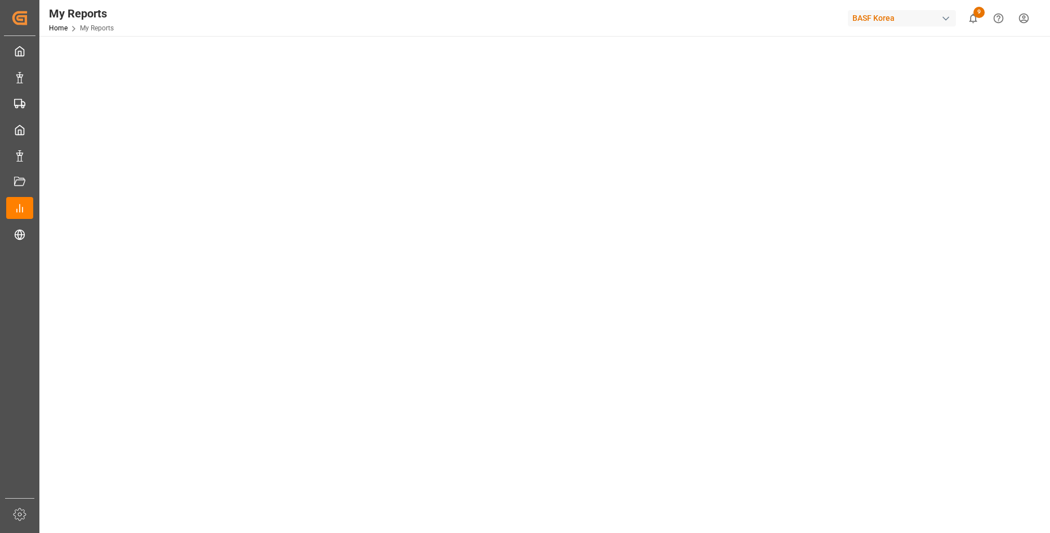
click at [873, 289] on tableau-viz at bounding box center [543, 466] width 990 height 861
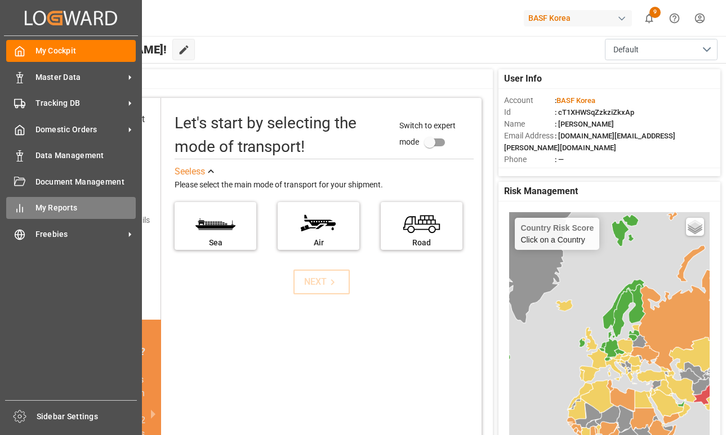
click at [24, 205] on icon at bounding box center [19, 208] width 11 height 11
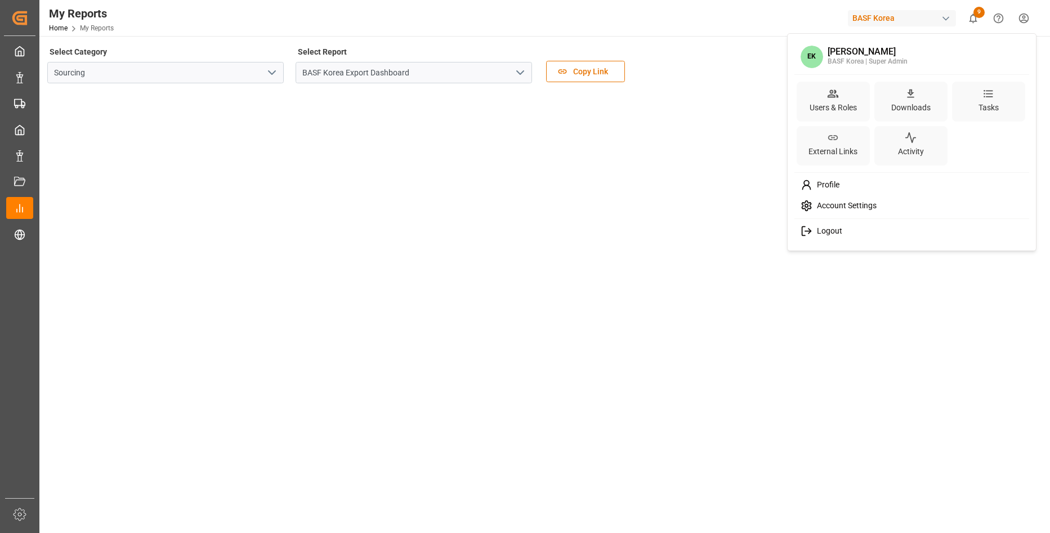
click at [725, 18] on html "Created by potrace 1.15, written by [PERSON_NAME] [DATE]-[DATE] Created by potr…" at bounding box center [525, 266] width 1050 height 533
click at [725, 149] on div "Activity" at bounding box center [910, 146] width 73 height 40
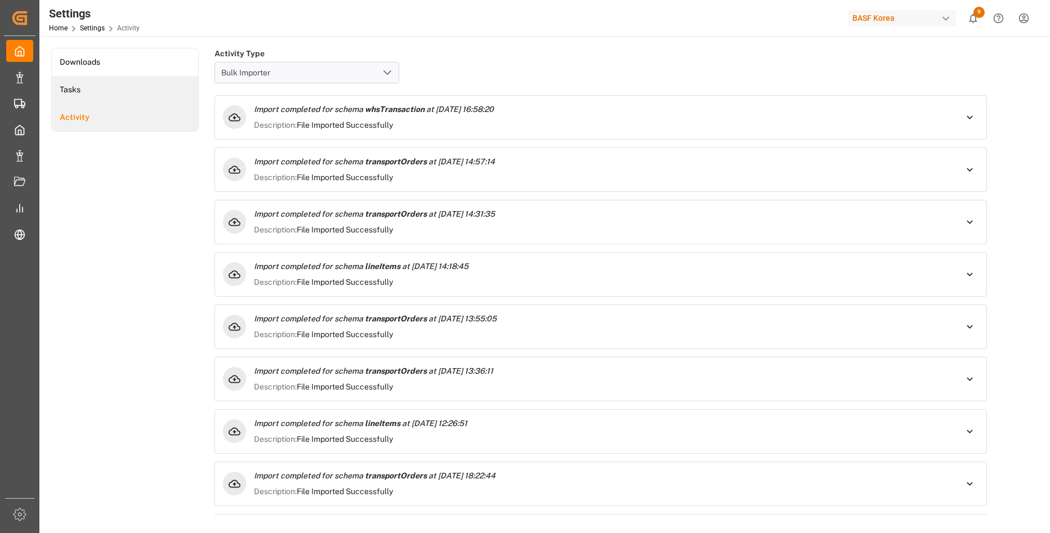
click at [110, 91] on li "Tasks" at bounding box center [125, 90] width 146 height 28
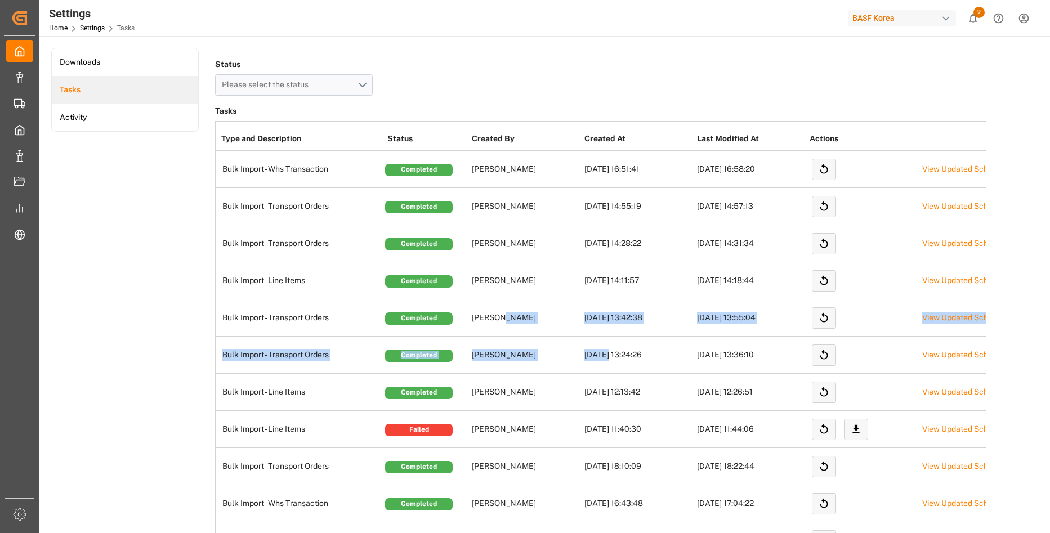
drag, startPoint x: 591, startPoint y: 338, endPoint x: 607, endPoint y: 339, distance: 16.9
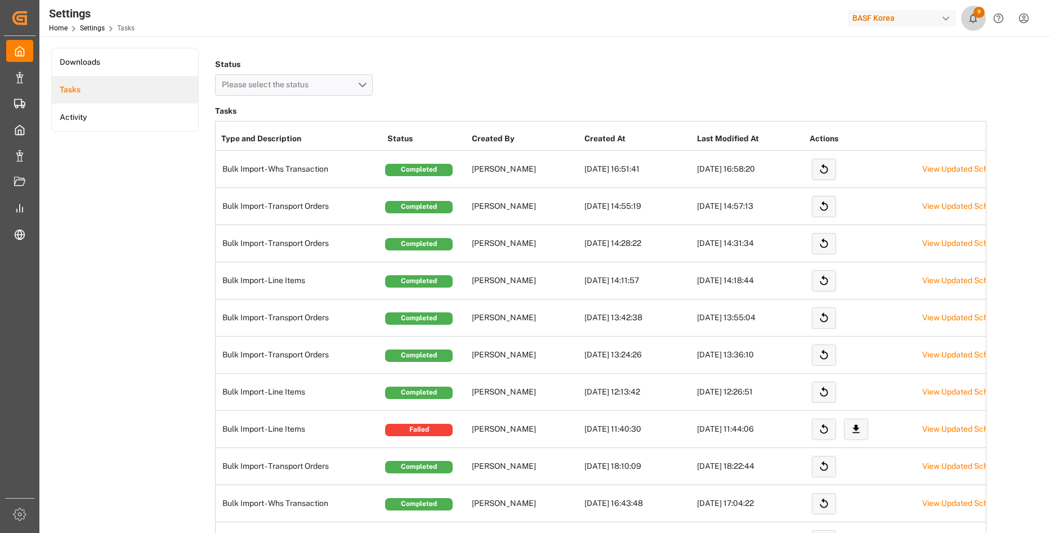
click at [725, 21] on icon "show 9 new notifications" at bounding box center [973, 19] width 8 height 10
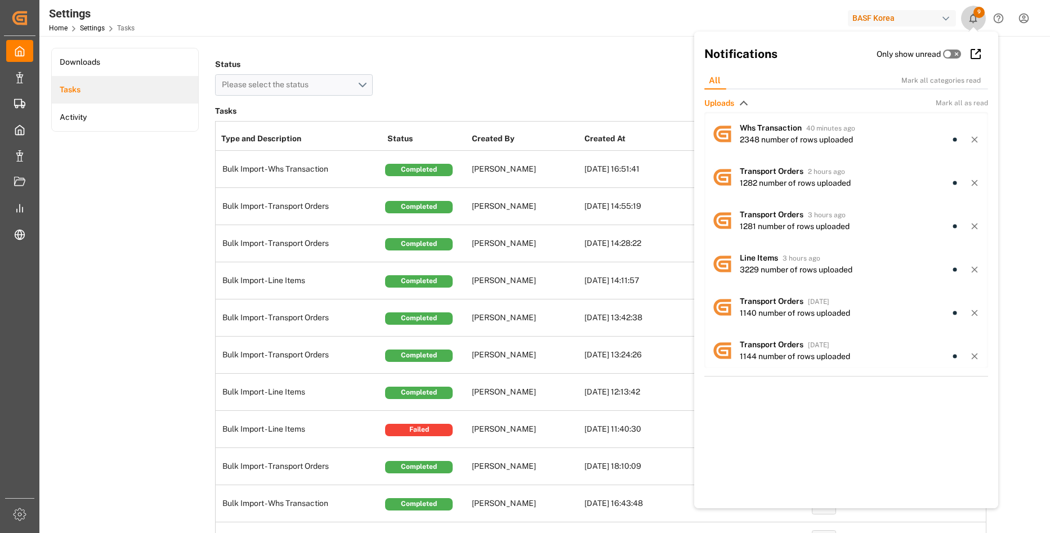
click at [725, 21] on icon "show 9 new notifications" at bounding box center [973, 19] width 8 height 10
